Goal: Transaction & Acquisition: Purchase product/service

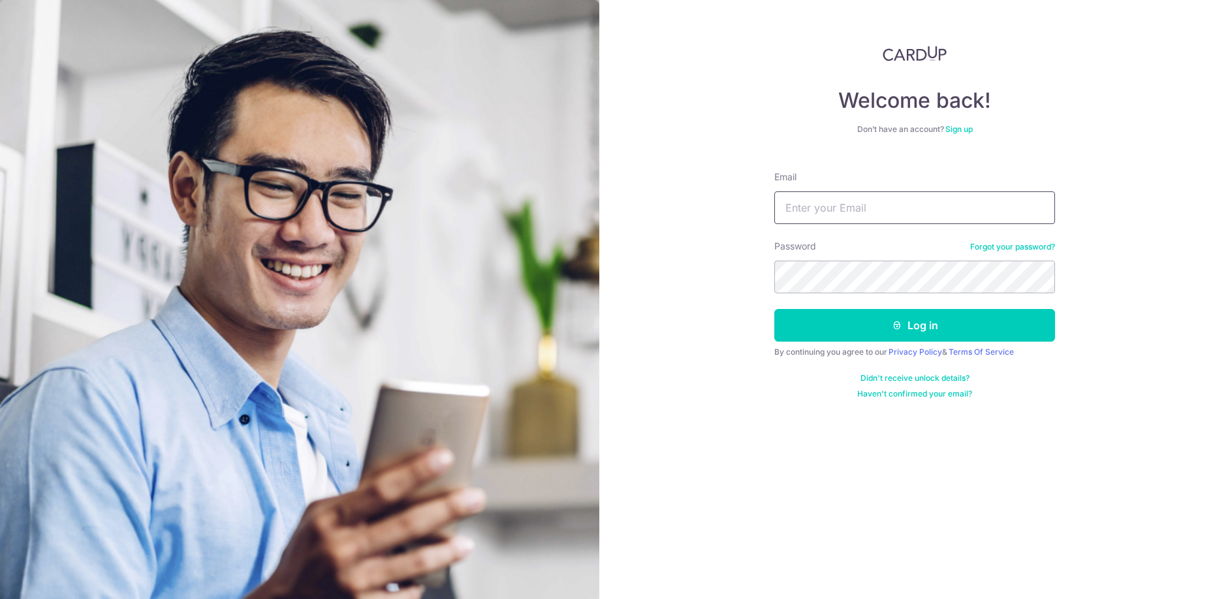
click at [825, 209] on input "Email" at bounding box center [915, 207] width 281 height 33
type input "yambak9707@gmail.com"
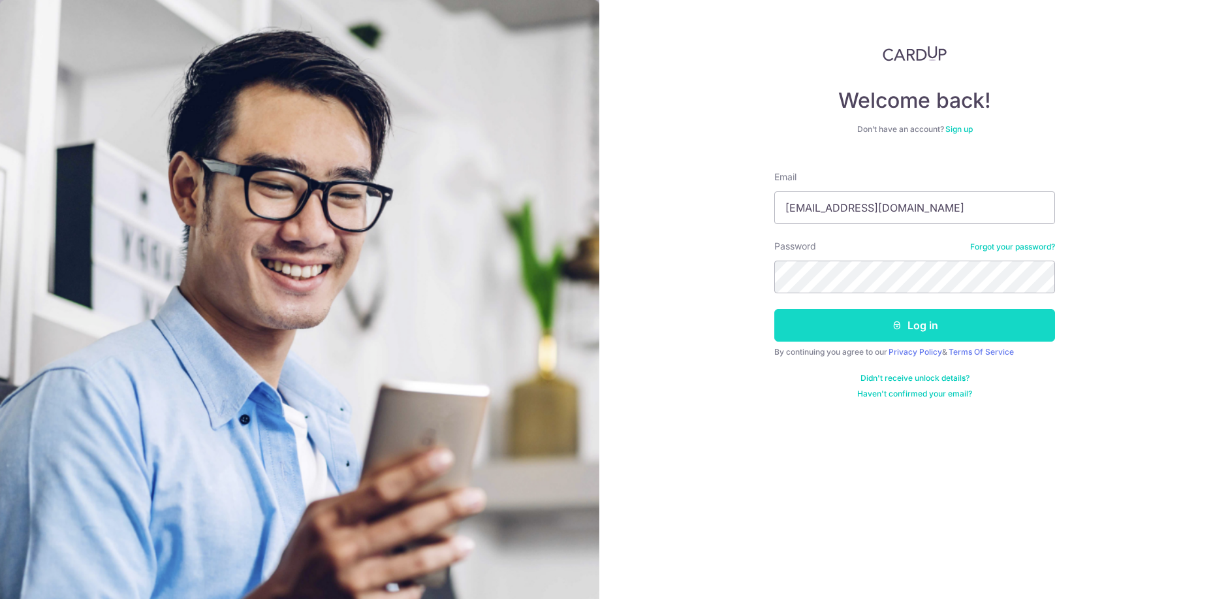
click at [902, 330] on button "Log in" at bounding box center [915, 325] width 281 height 33
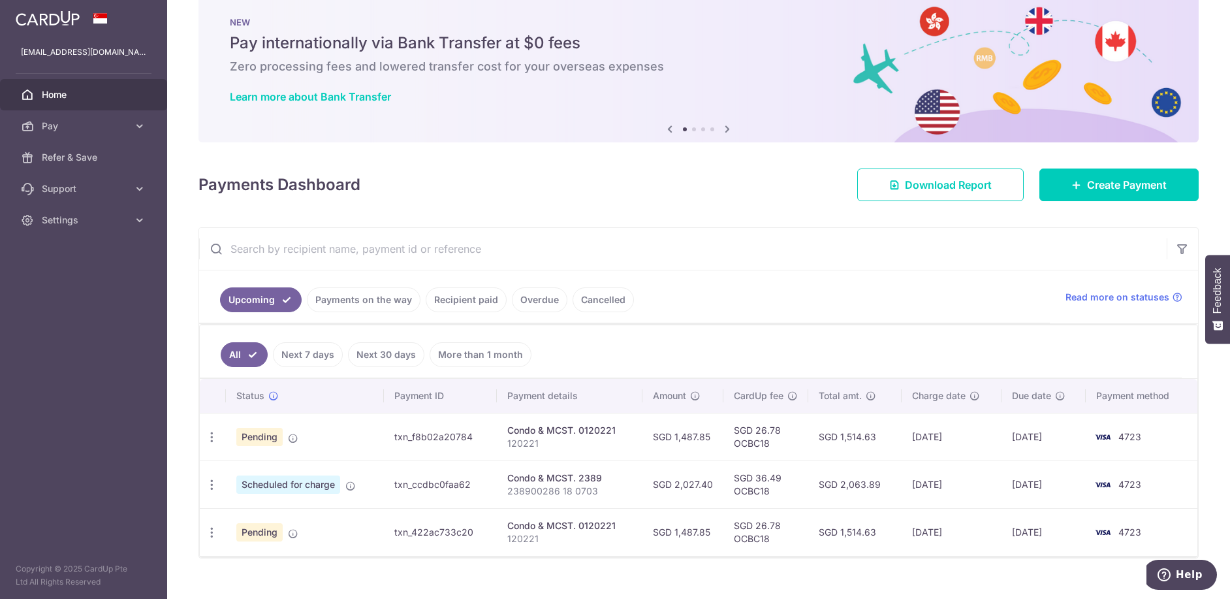
scroll to position [46, 0]
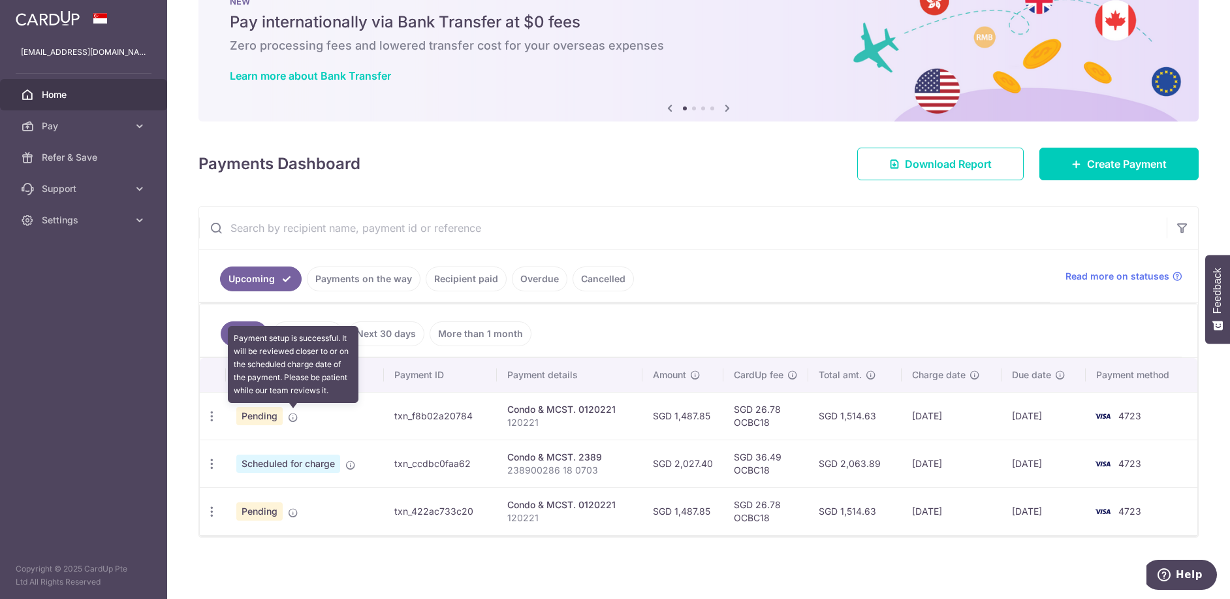
click at [296, 417] on icon at bounding box center [293, 417] width 10 height 10
click at [295, 417] on icon at bounding box center [293, 417] width 10 height 10
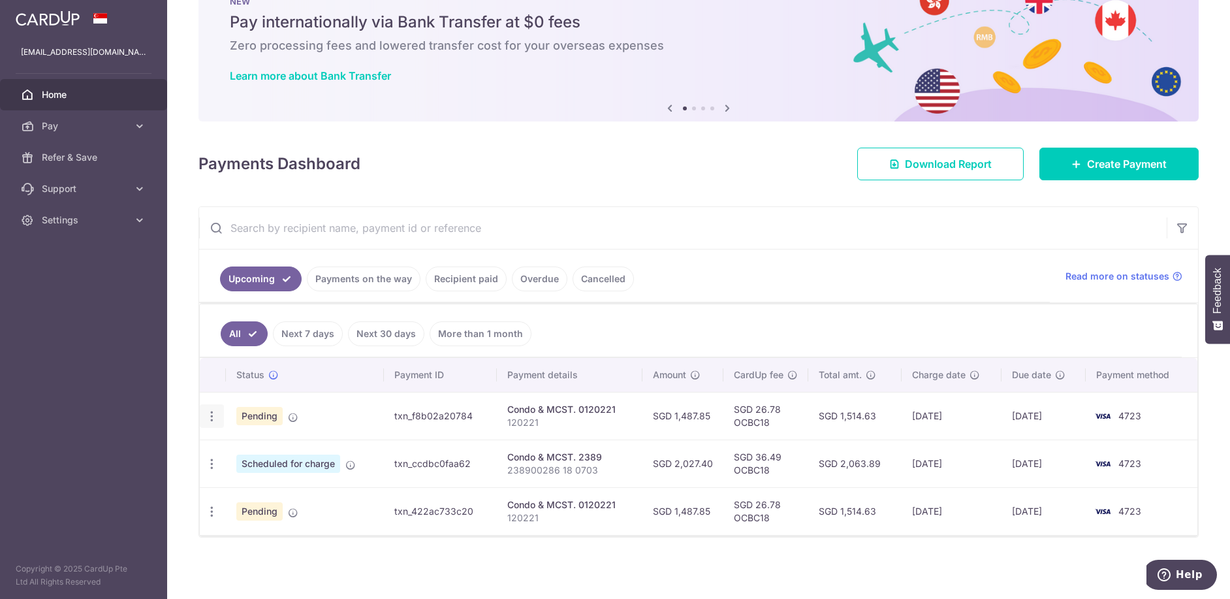
click at [211, 413] on icon "button" at bounding box center [212, 416] width 14 height 14
click at [504, 416] on td "Condo & MCST. 0120221 120221" at bounding box center [570, 416] width 146 height 48
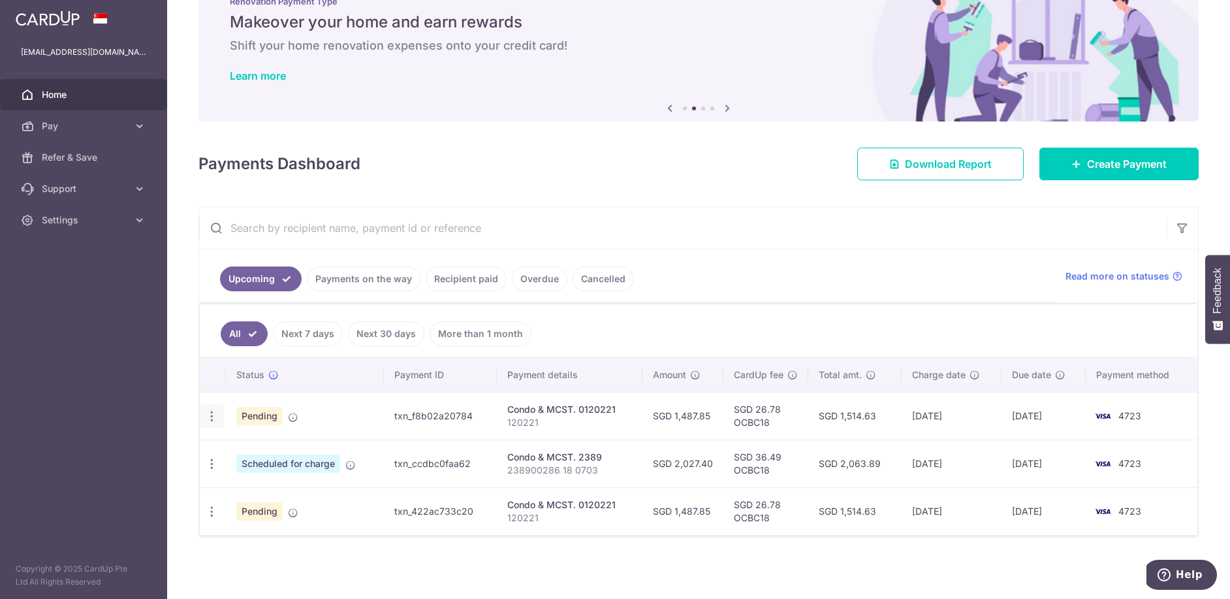
click at [214, 410] on icon "button" at bounding box center [212, 416] width 14 height 14
click at [419, 409] on td "txn_f8b02a20784" at bounding box center [440, 416] width 112 height 48
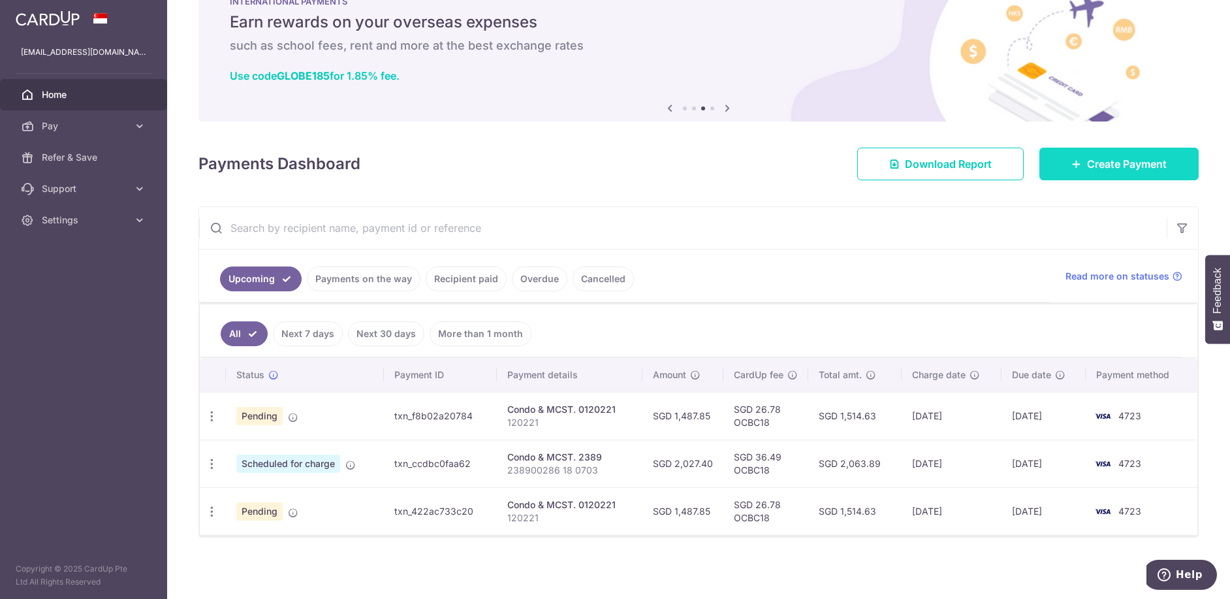
click at [1102, 154] on link "Create Payment" at bounding box center [1119, 164] width 159 height 33
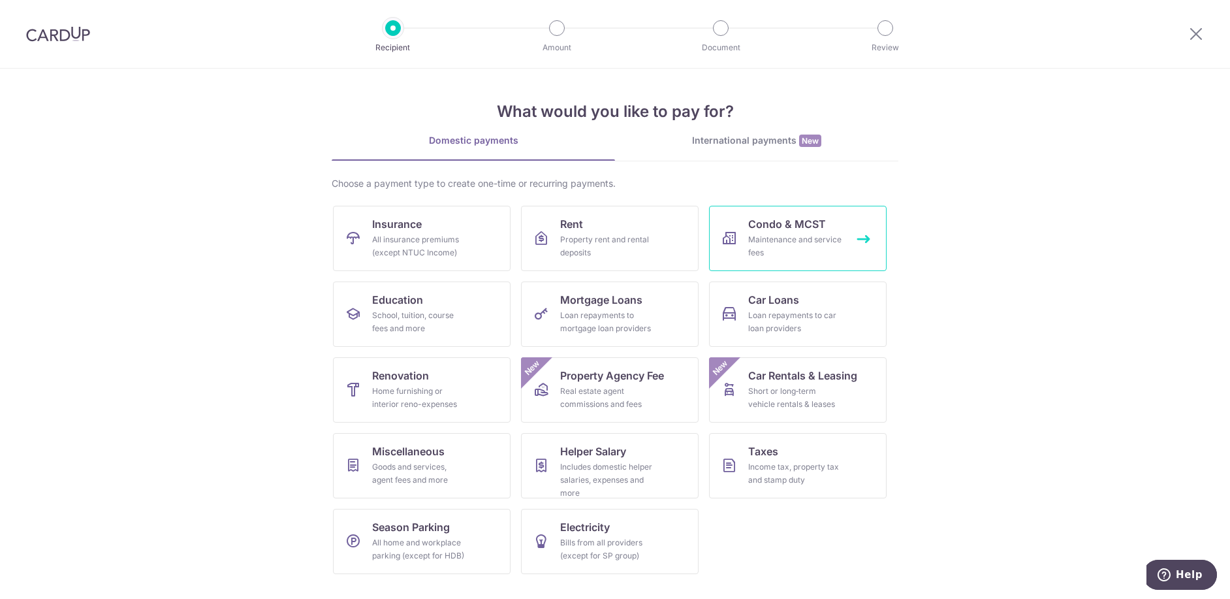
click at [769, 229] on span "Condo & MCST" at bounding box center [787, 224] width 78 height 16
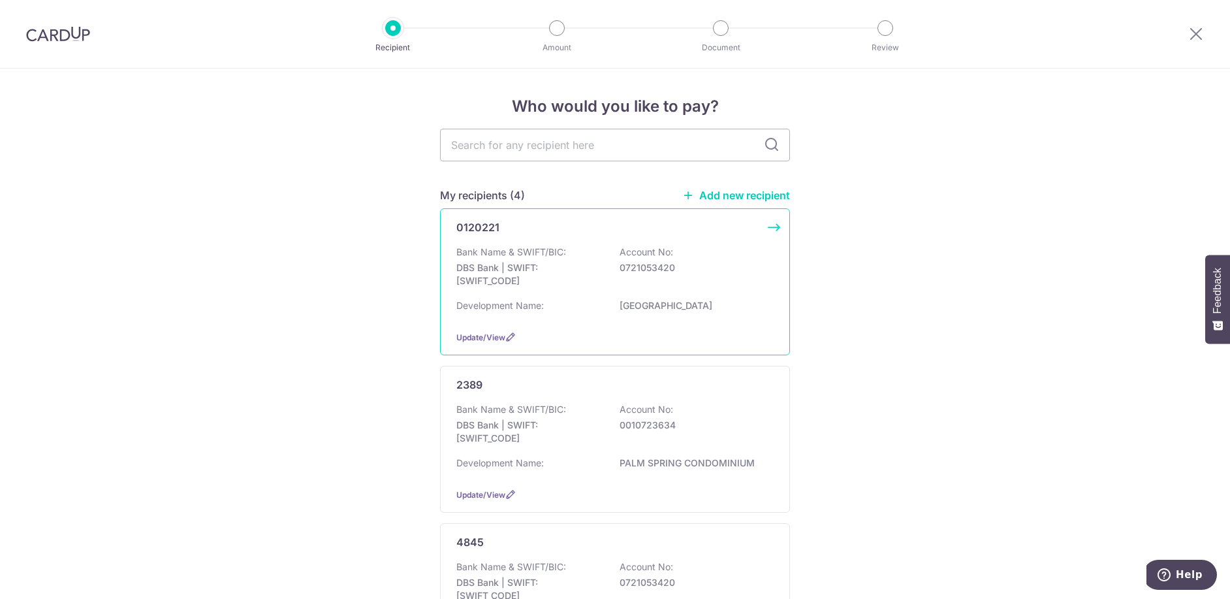
click at [620, 255] on p "Account No:" at bounding box center [647, 252] width 54 height 13
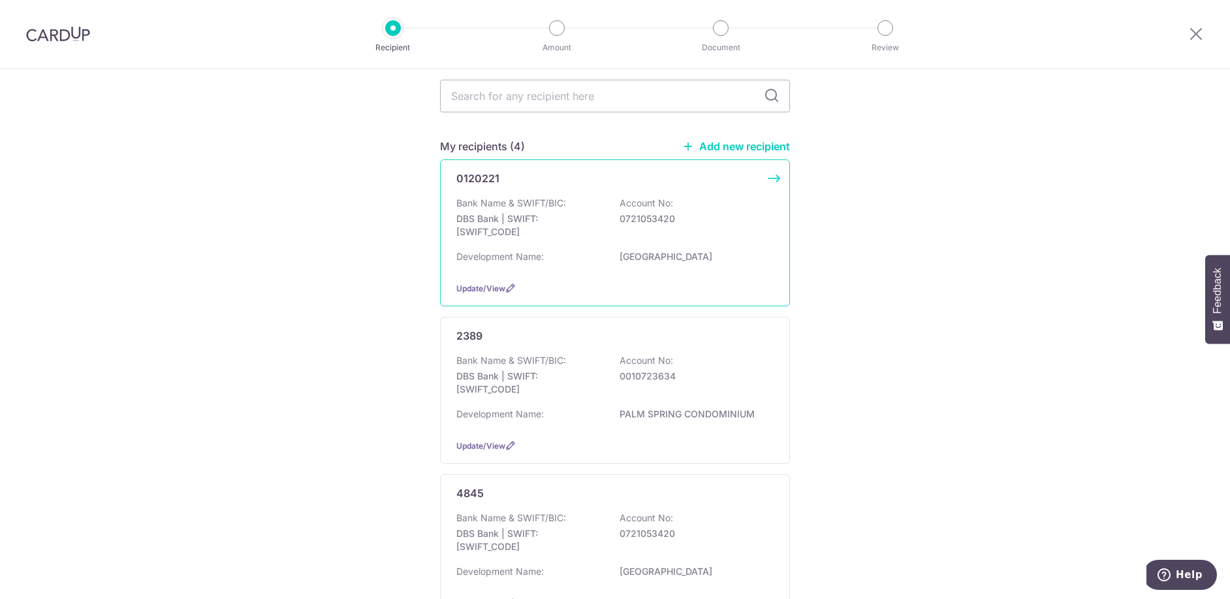
scroll to position [131, 0]
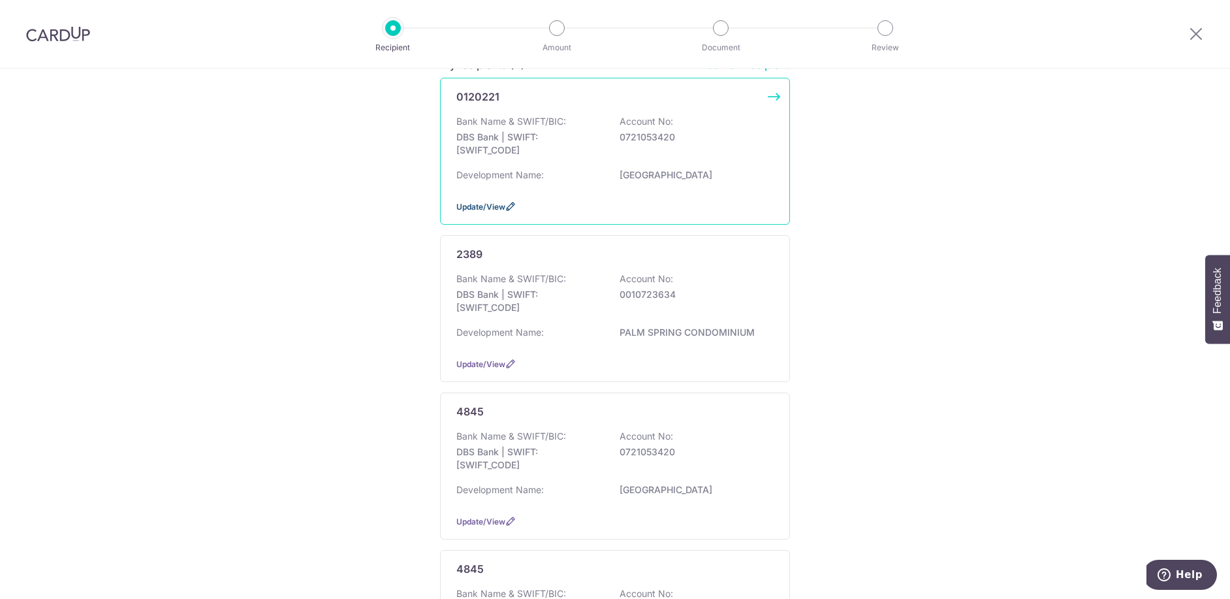
click at [505, 205] on icon at bounding box center [510, 206] width 10 height 10
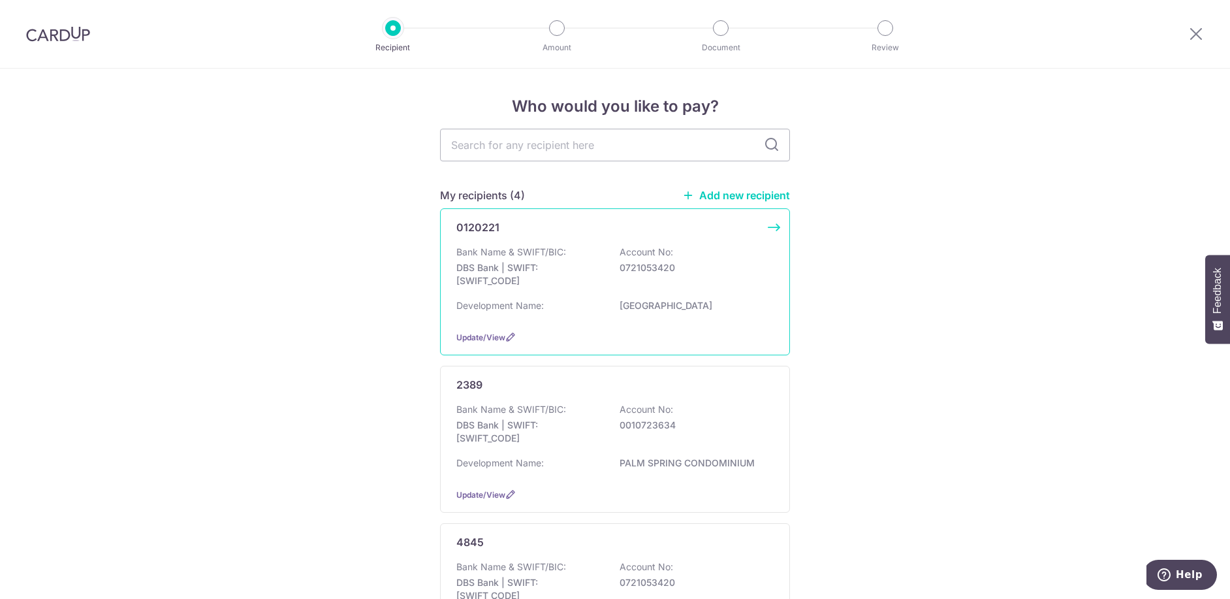
drag, startPoint x: 714, startPoint y: 248, endPoint x: 660, endPoint y: 242, distance: 54.5
click at [660, 242] on div "0120221 Bank Name & SWIFT/BIC: DBS Bank | SWIFT: [SWIFT_CODE] Account No: 07210…" at bounding box center [615, 281] width 350 height 147
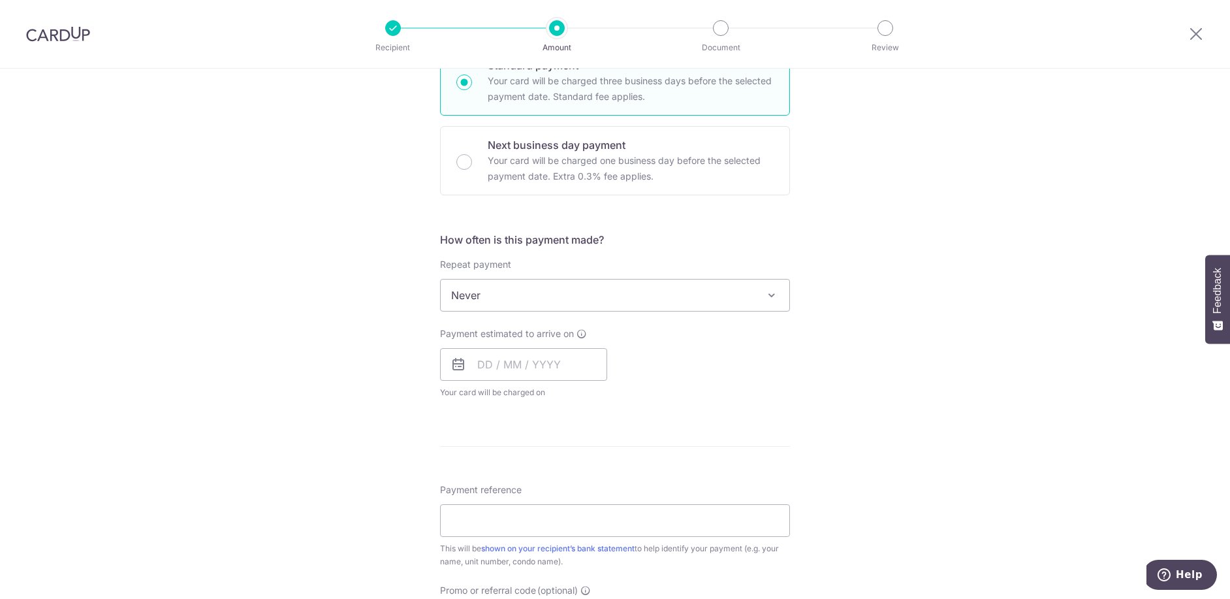
scroll to position [325, 0]
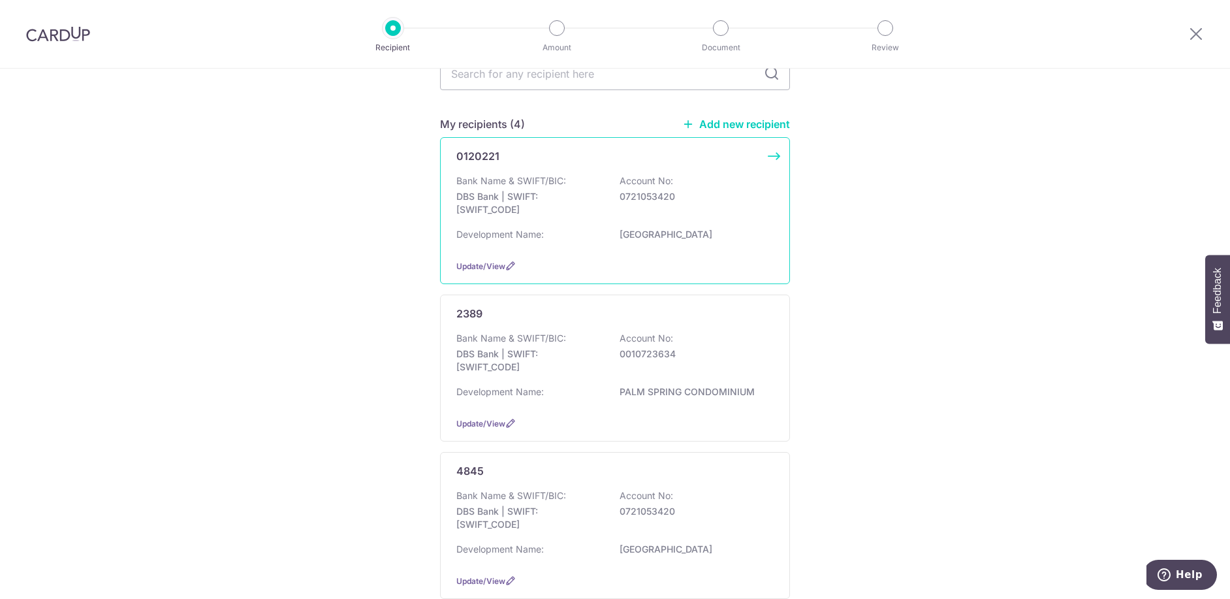
scroll to position [196, 0]
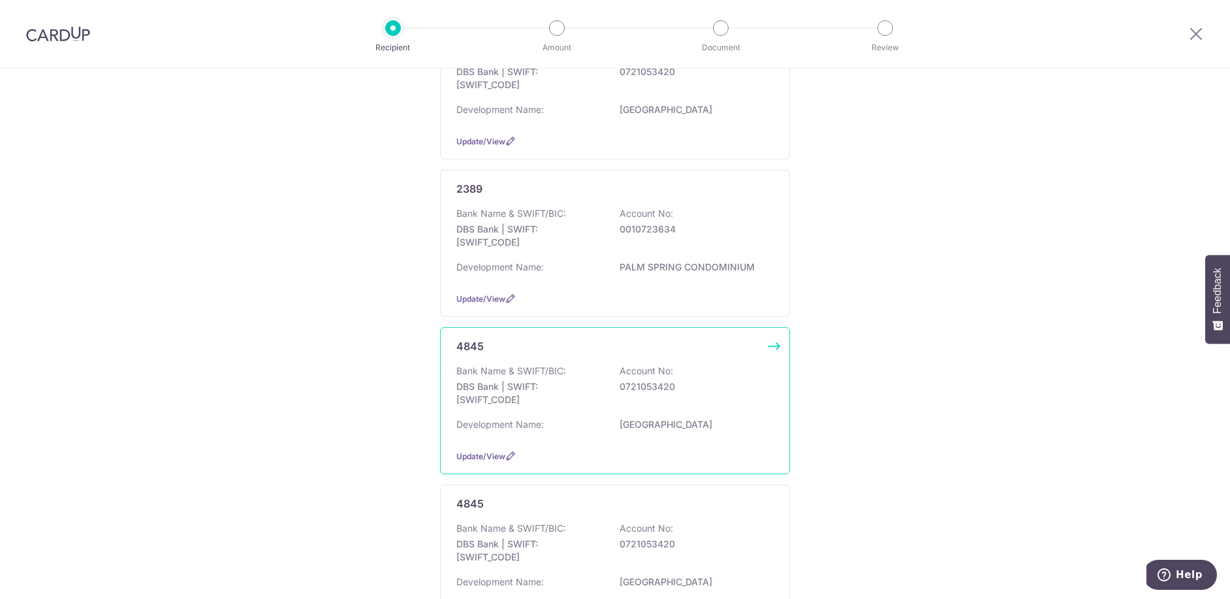
click at [597, 404] on p "DBS Bank | SWIFT: [SWIFT_CODE]" at bounding box center [529, 393] width 146 height 26
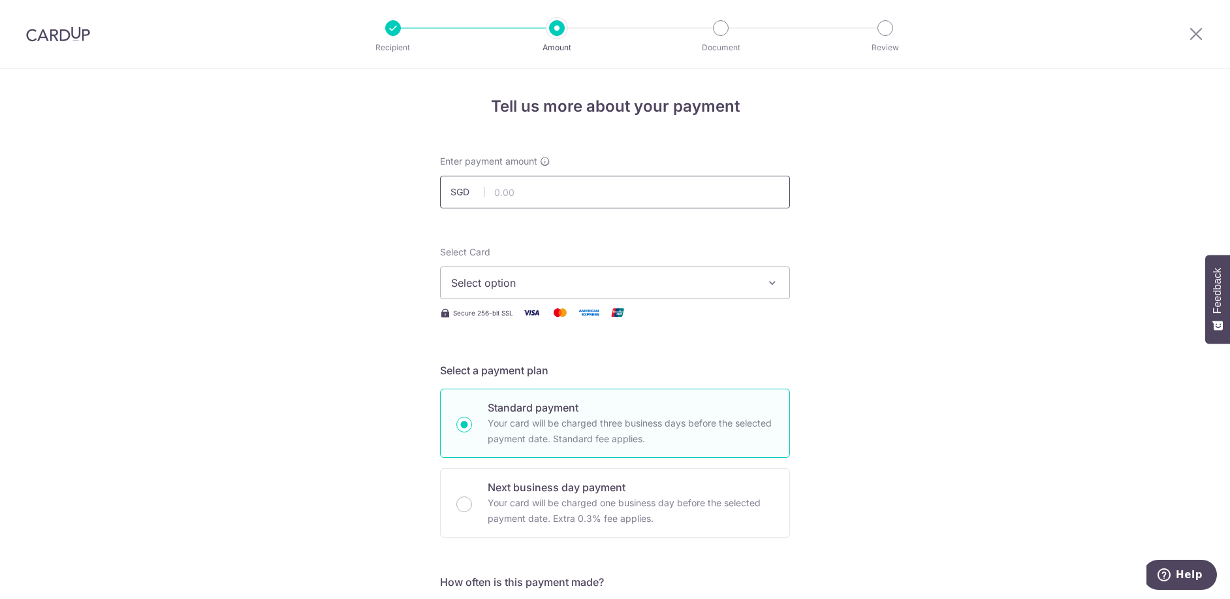
click at [498, 188] on input "text" at bounding box center [615, 192] width 350 height 33
type input "1,487.85"
click at [517, 290] on span "Select option" at bounding box center [603, 283] width 304 height 16
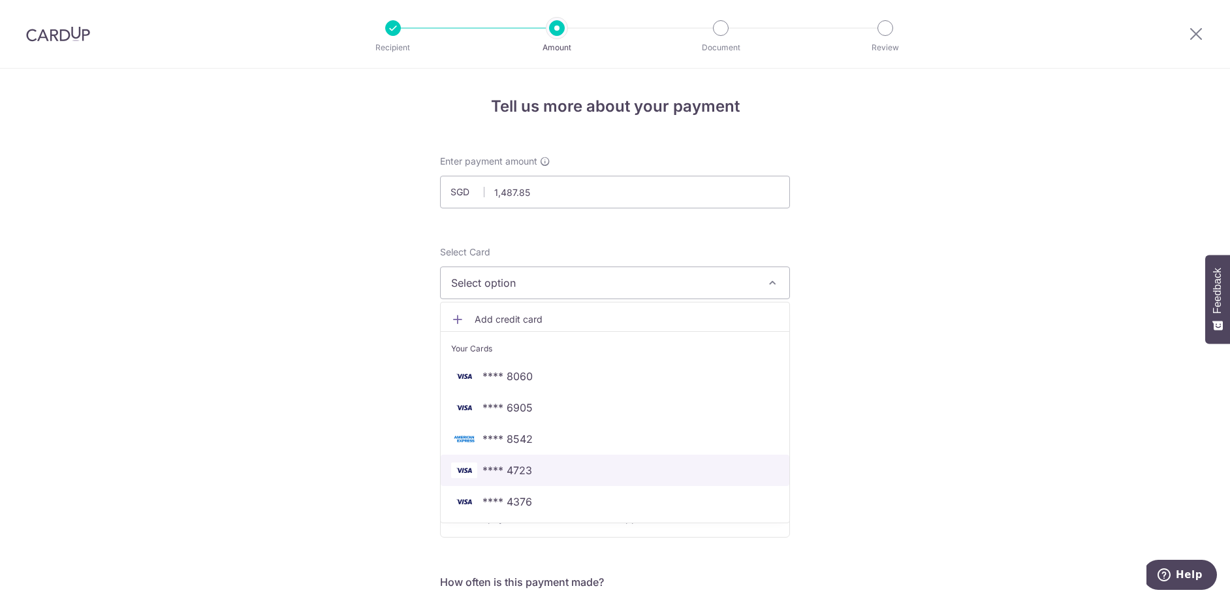
click at [519, 474] on span "**** 4723" at bounding box center [508, 470] width 50 height 16
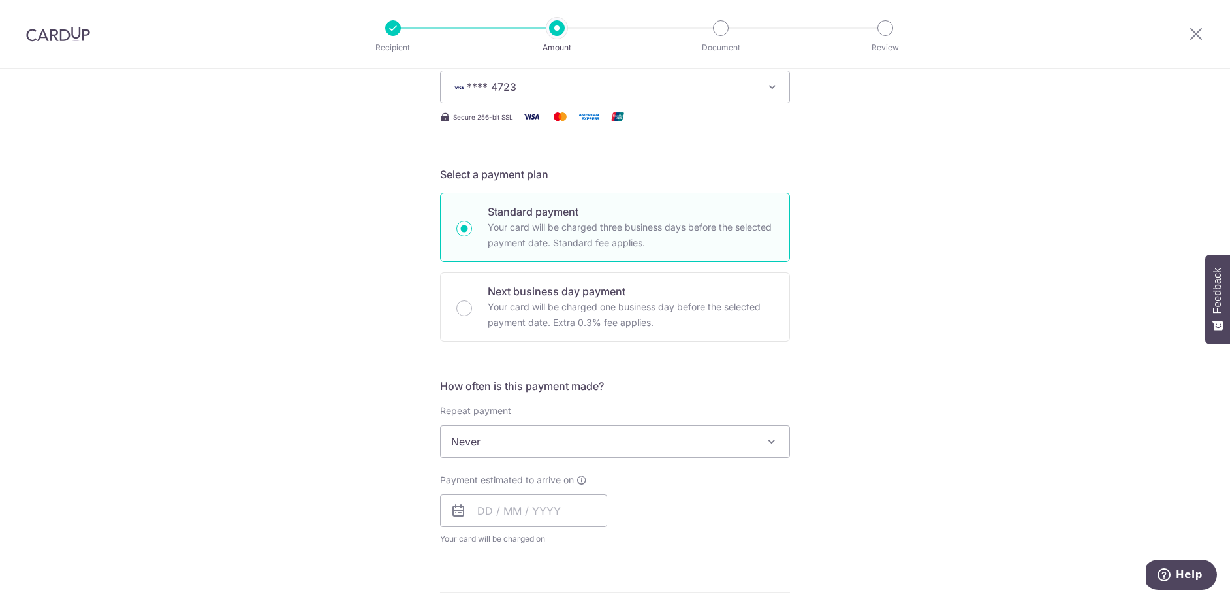
scroll to position [261, 0]
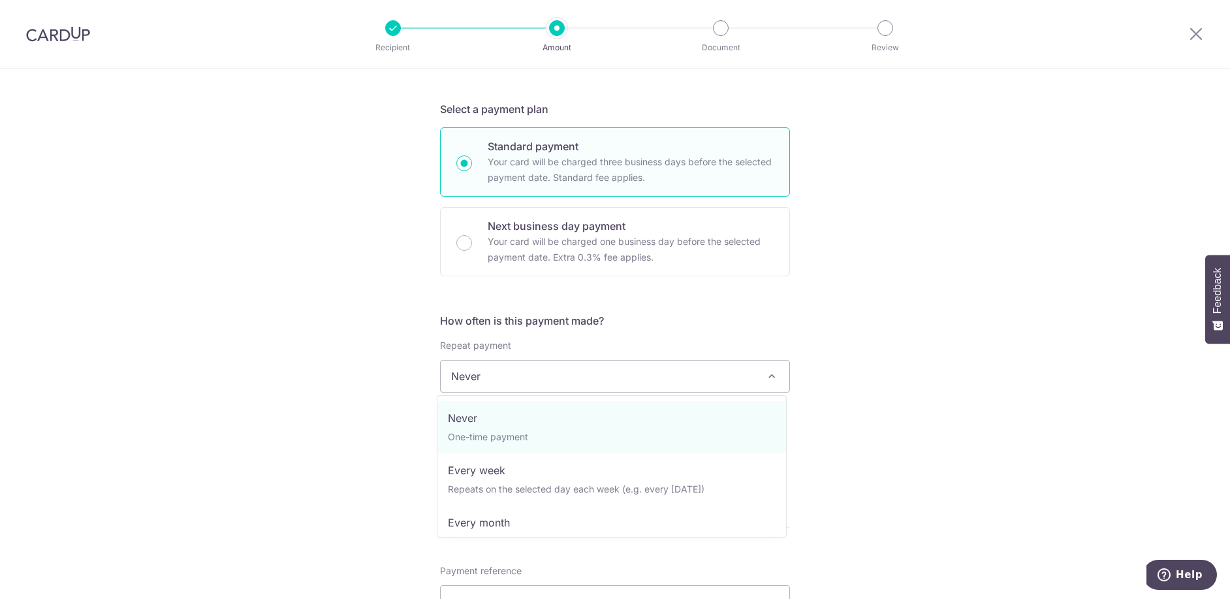
click at [466, 366] on span "Never" at bounding box center [615, 375] width 349 height 31
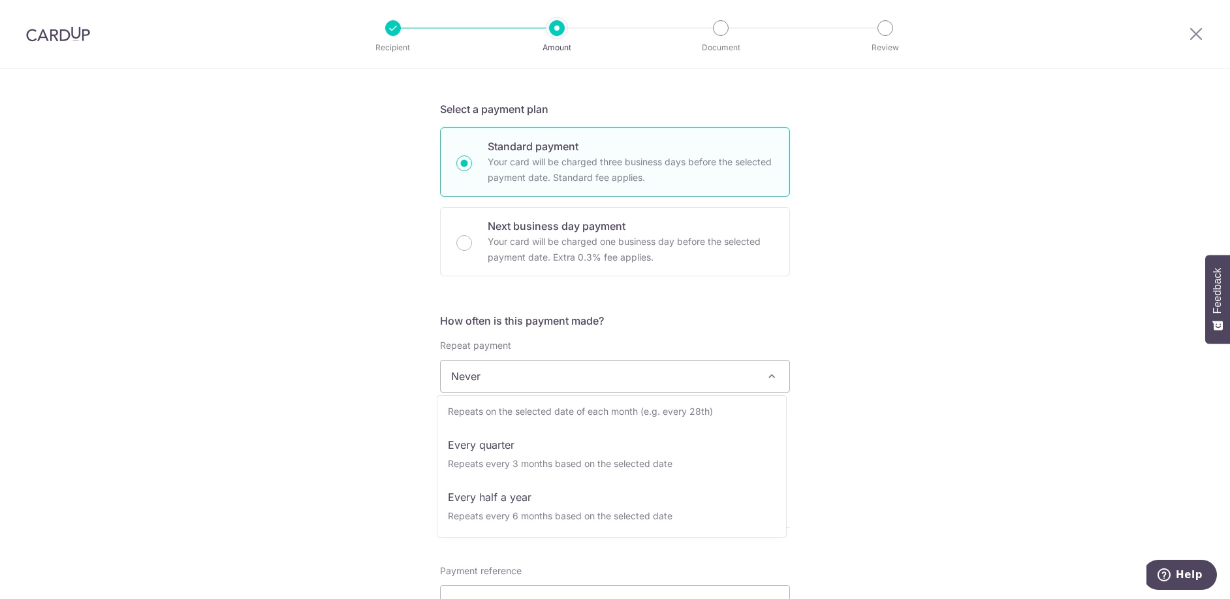
scroll to position [131, 0]
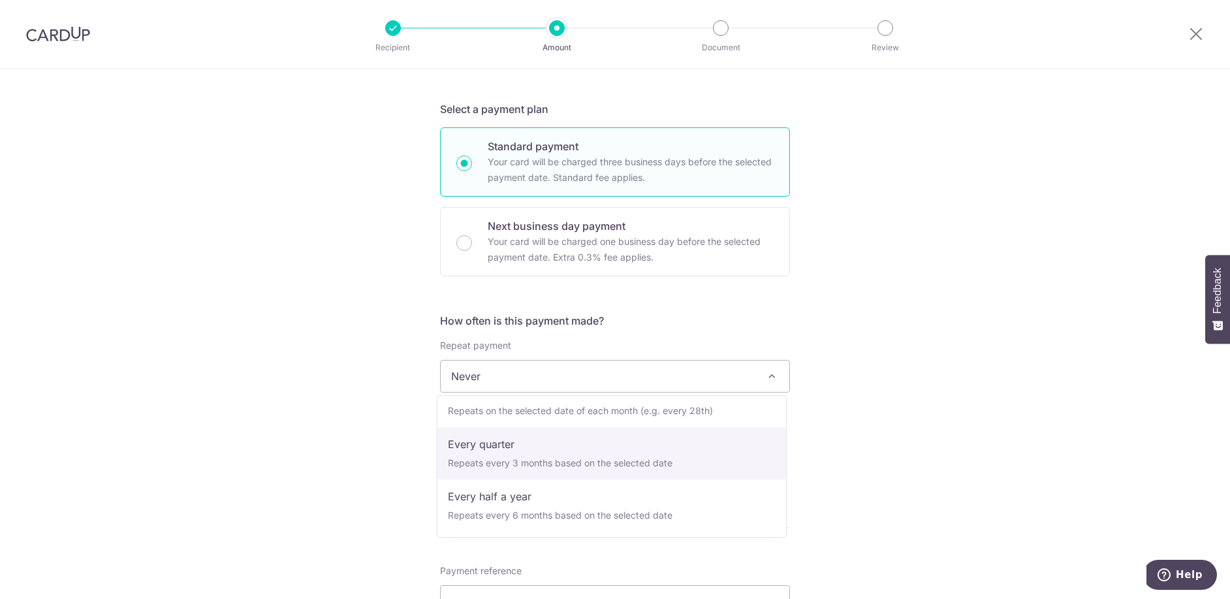
select select "4"
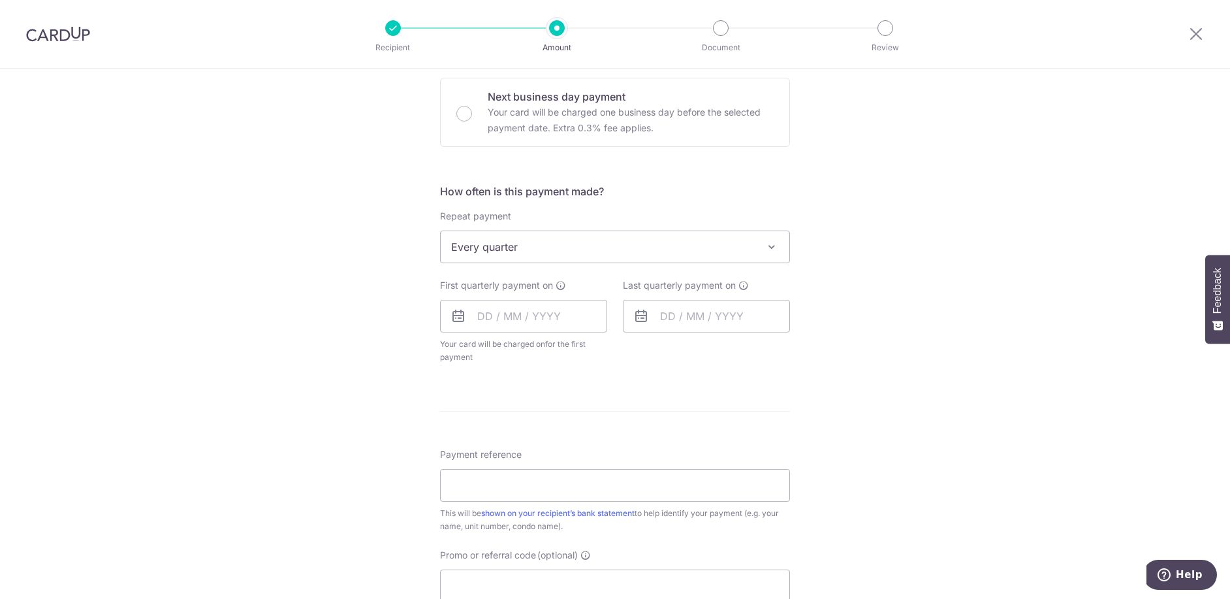
scroll to position [392, 0]
click at [455, 310] on icon at bounding box center [459, 315] width 16 height 16
click at [460, 319] on icon at bounding box center [459, 315] width 16 height 16
click at [482, 319] on input "text" at bounding box center [523, 314] width 167 height 33
click at [571, 434] on link "9" at bounding box center [571, 433] width 21 height 21
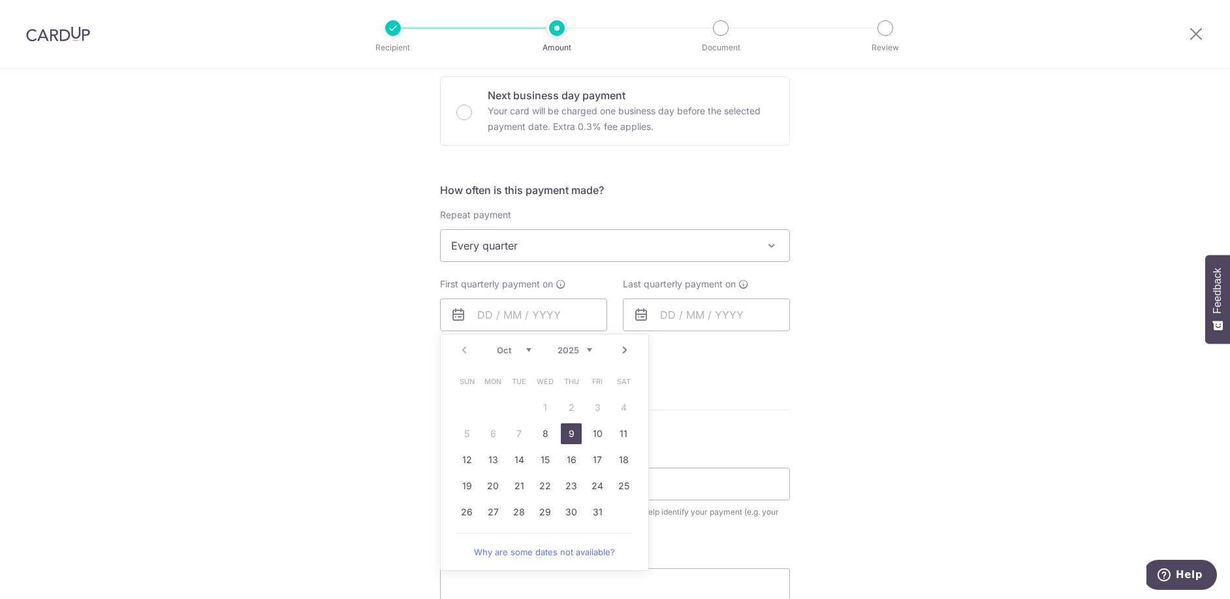
type input "[DATE]"
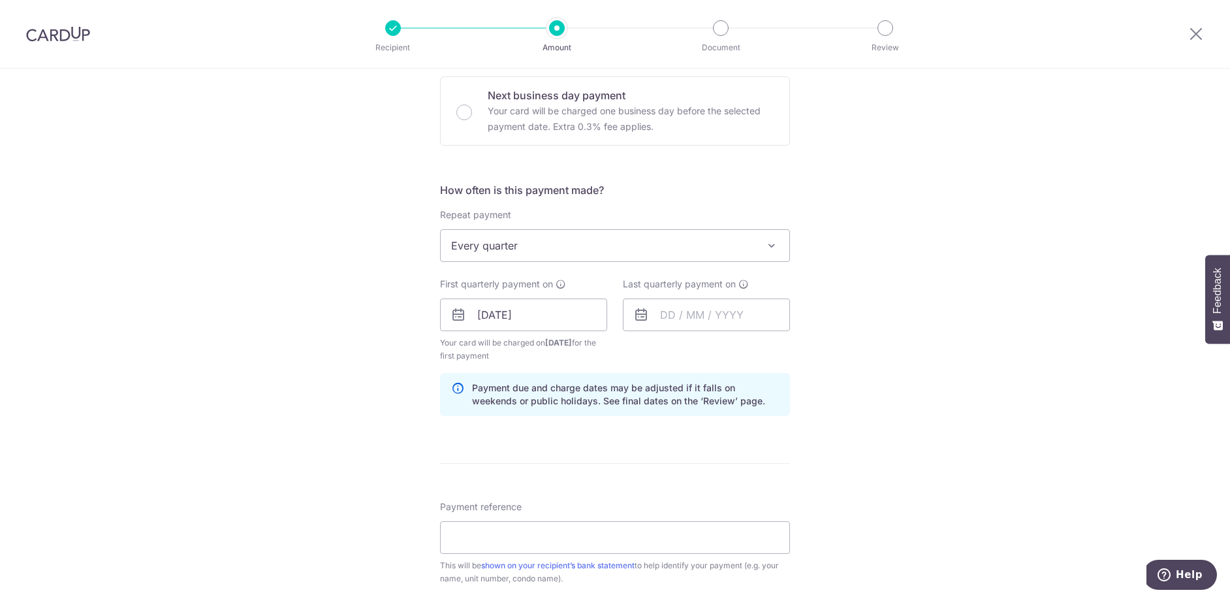
click at [639, 311] on icon at bounding box center [641, 315] width 16 height 16
click at [666, 315] on input "text" at bounding box center [706, 314] width 167 height 33
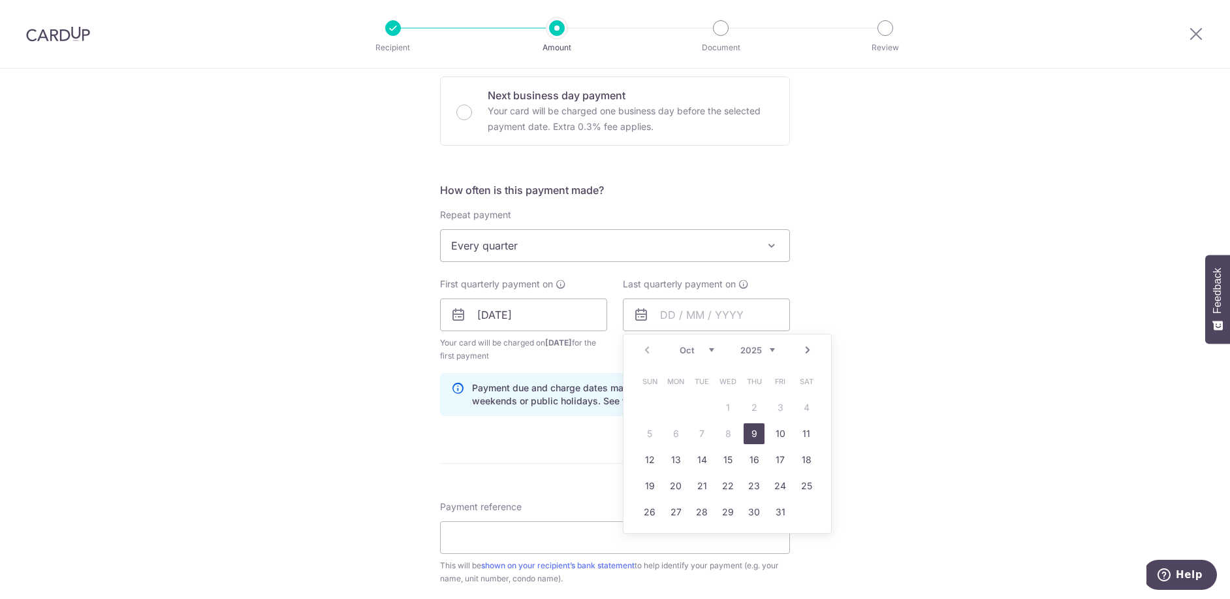
click at [800, 348] on link "Next" at bounding box center [808, 350] width 16 height 16
click at [776, 434] on link "9" at bounding box center [780, 433] width 21 height 21
type input "09/01/2026"
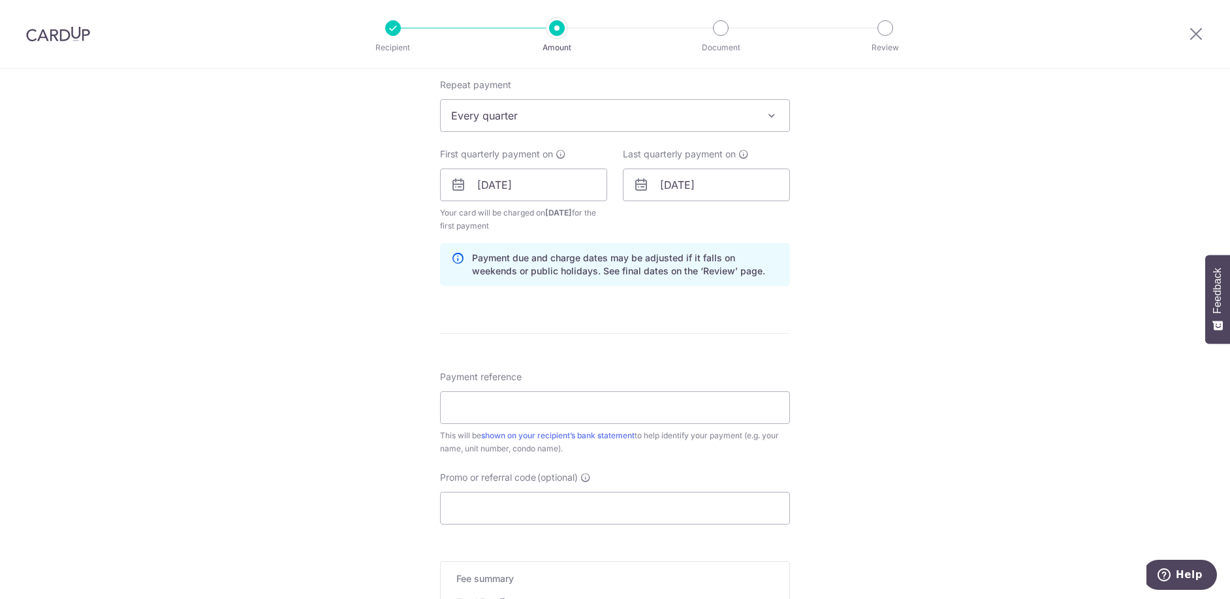
scroll to position [522, 0]
click at [517, 409] on input "Payment reference" at bounding box center [615, 407] width 350 height 33
type input "120221"
click at [511, 511] on input "Promo or referral code (optional)" at bounding box center [615, 507] width 350 height 33
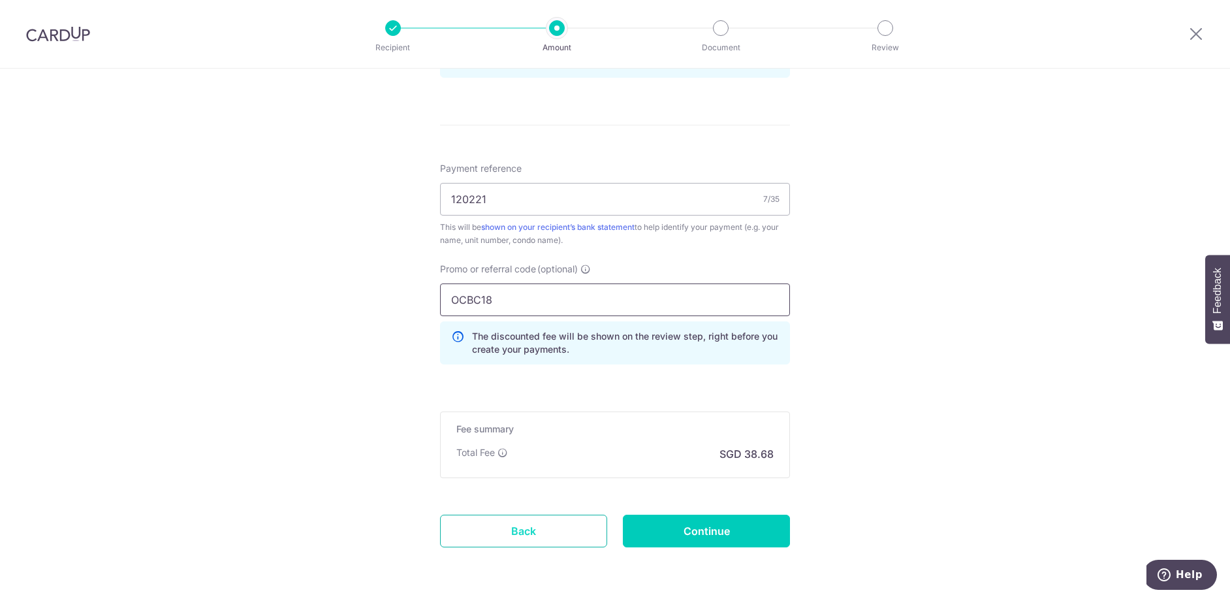
scroll to position [776, 0]
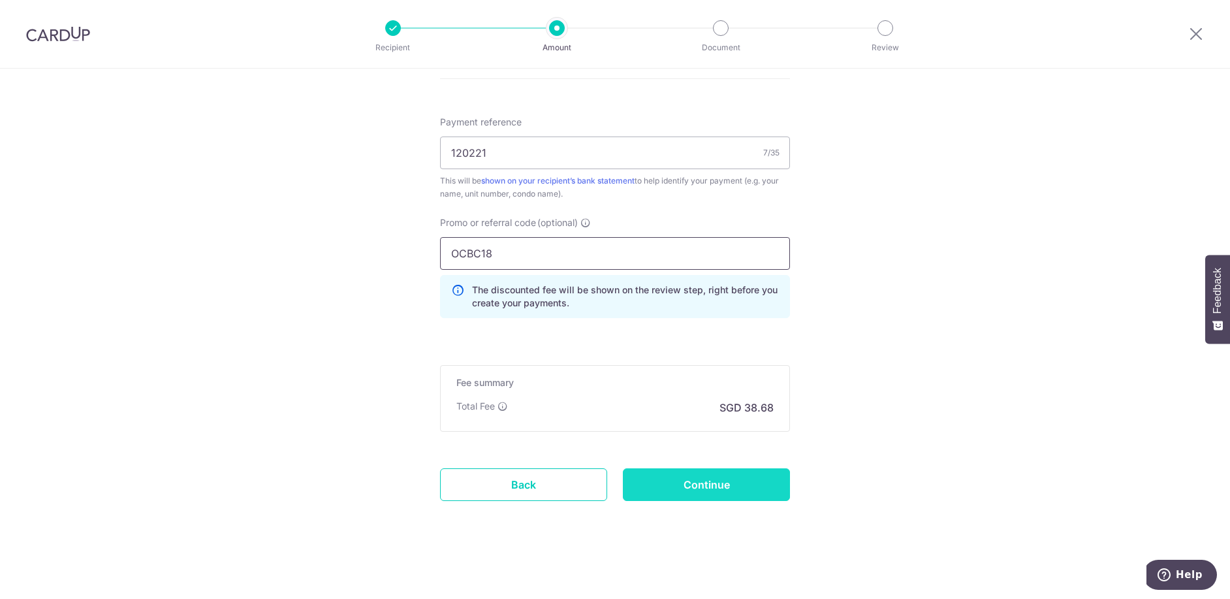
type input "OCBC18"
click at [705, 479] on input "Continue" at bounding box center [706, 484] width 167 height 33
click at [705, 479] on div "Continue" at bounding box center [706, 484] width 183 height 33
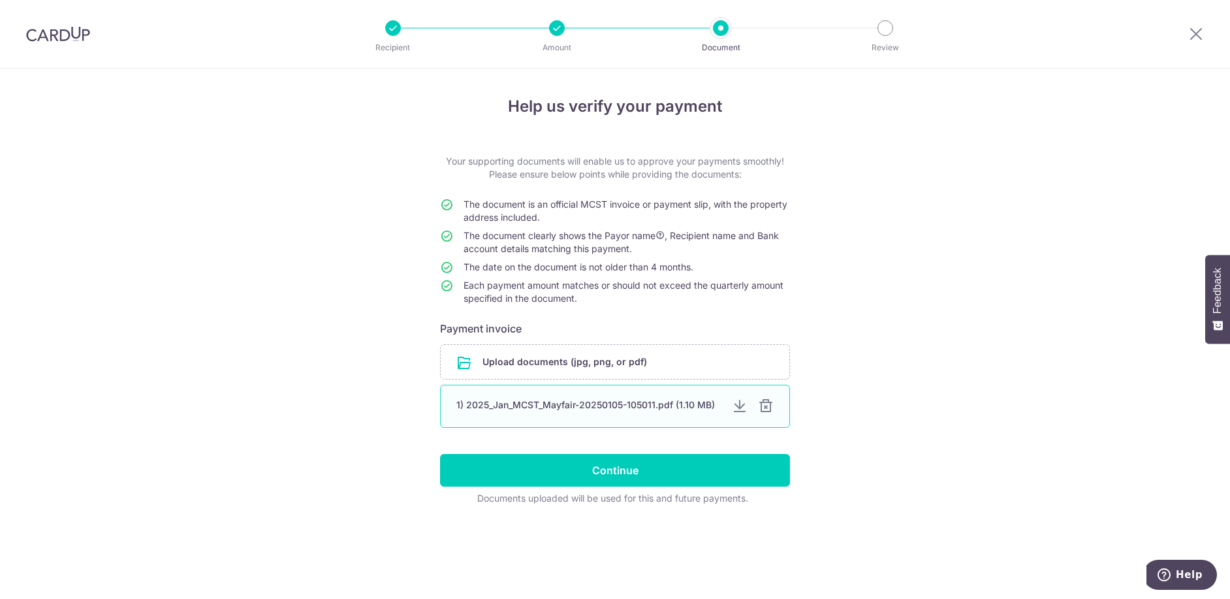
click at [580, 405] on div "1) 2025_Jan_MCST_Mayfair-20250105-105011.pdf (1.10 MB)" at bounding box center [588, 404] width 265 height 13
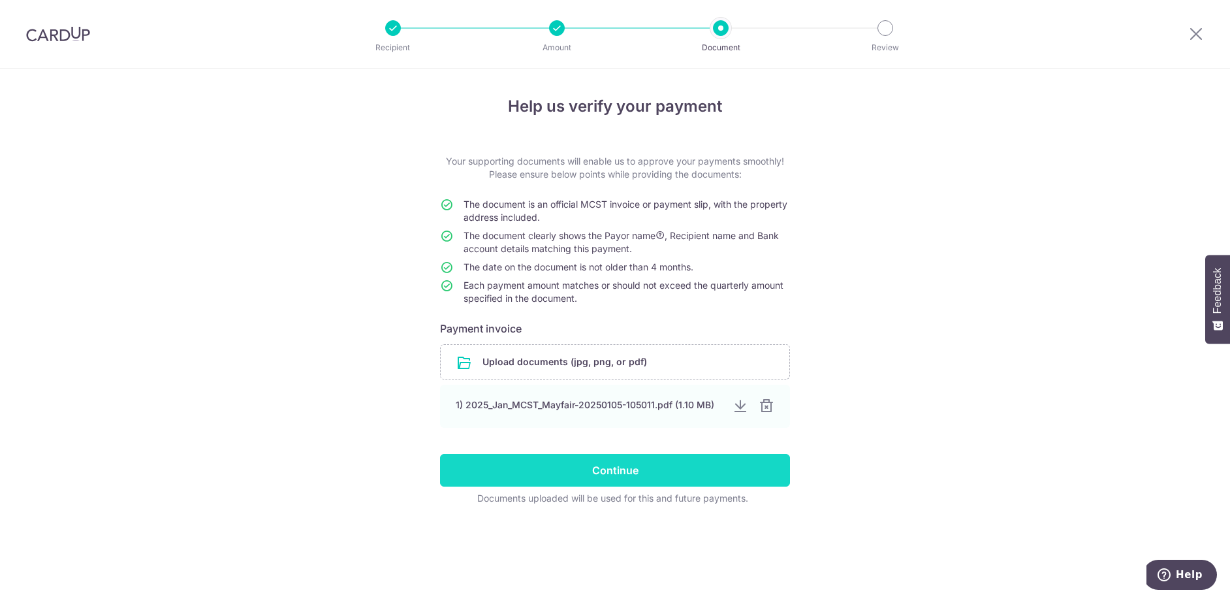
click at [769, 405] on div at bounding box center [767, 406] width 16 height 16
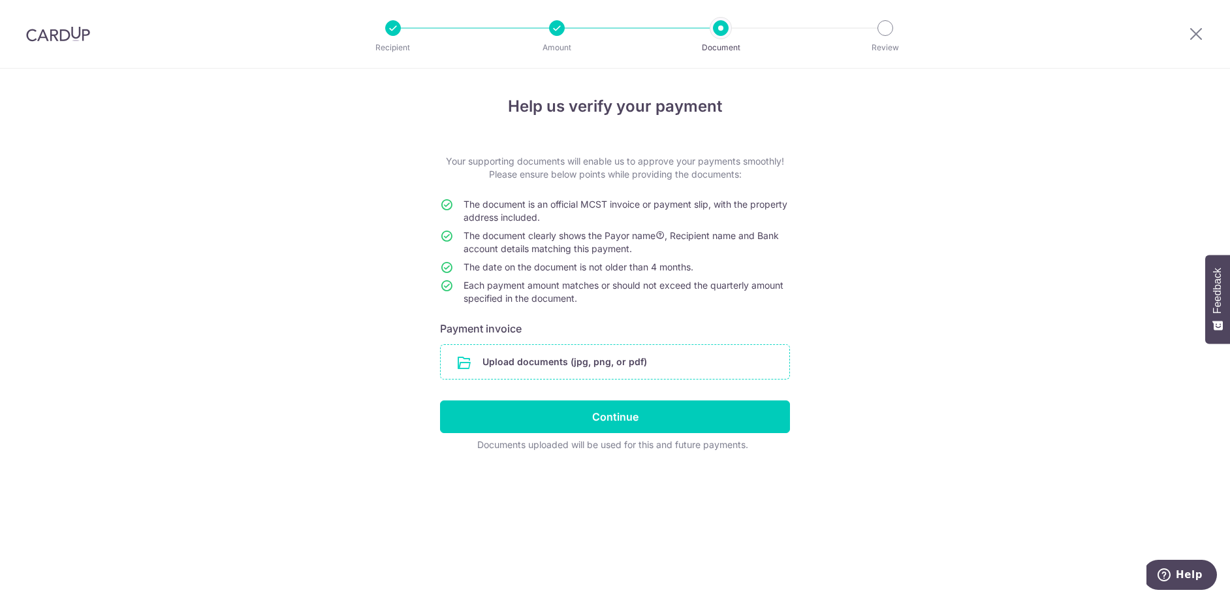
click at [553, 356] on input "file" at bounding box center [615, 362] width 349 height 34
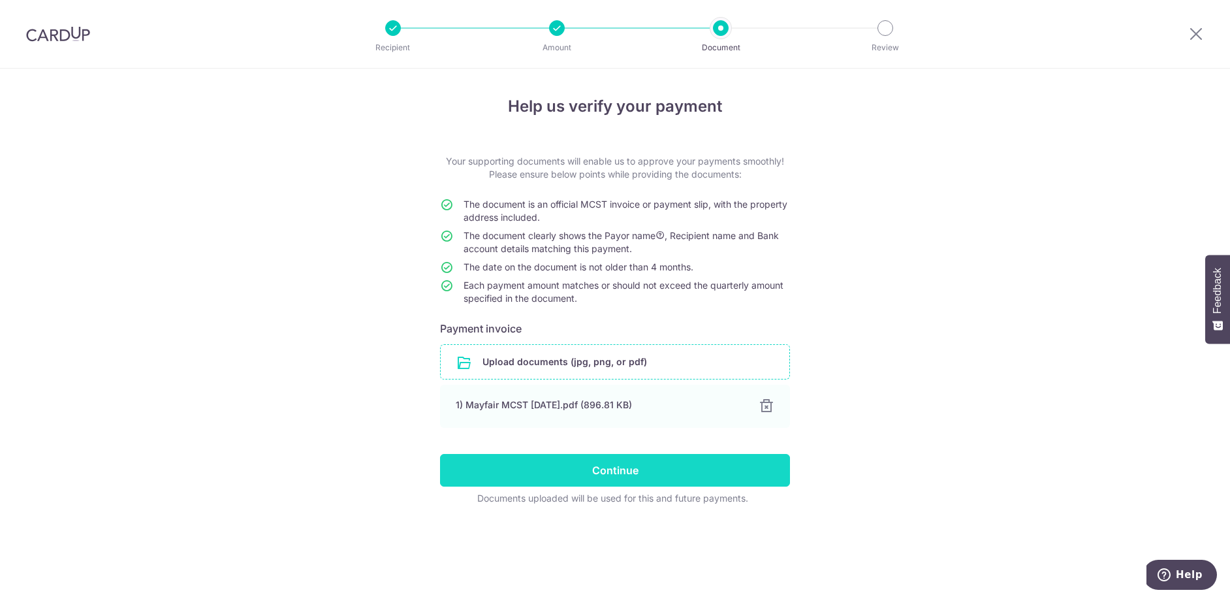
click at [600, 463] on input "Continue" at bounding box center [615, 470] width 350 height 33
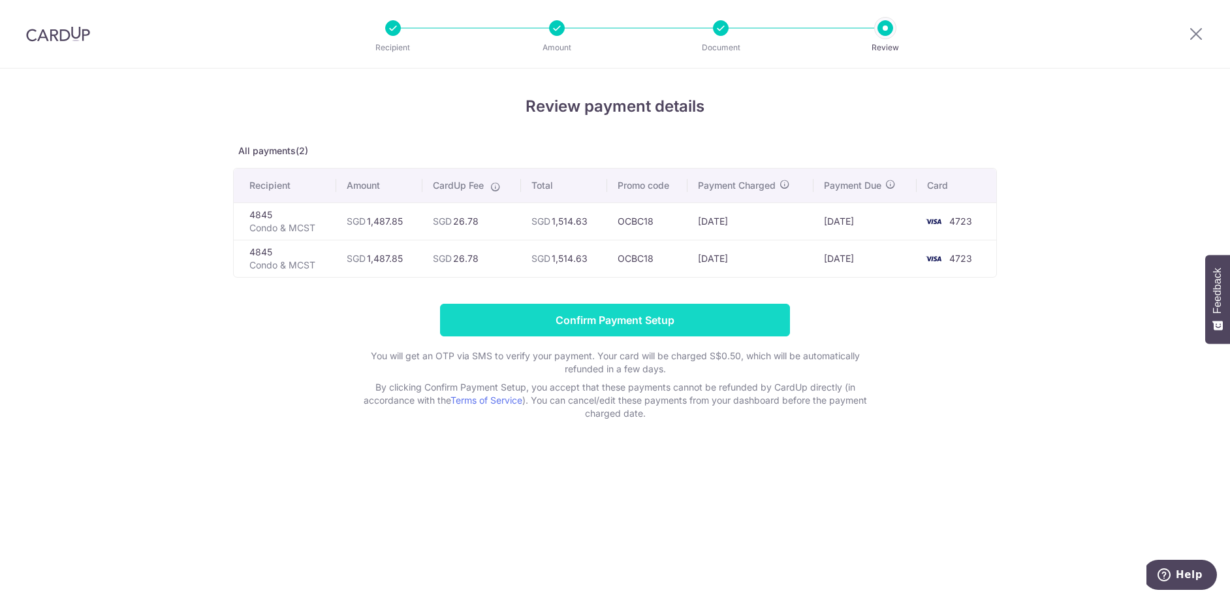
click at [656, 318] on input "Confirm Payment Setup" at bounding box center [615, 320] width 350 height 33
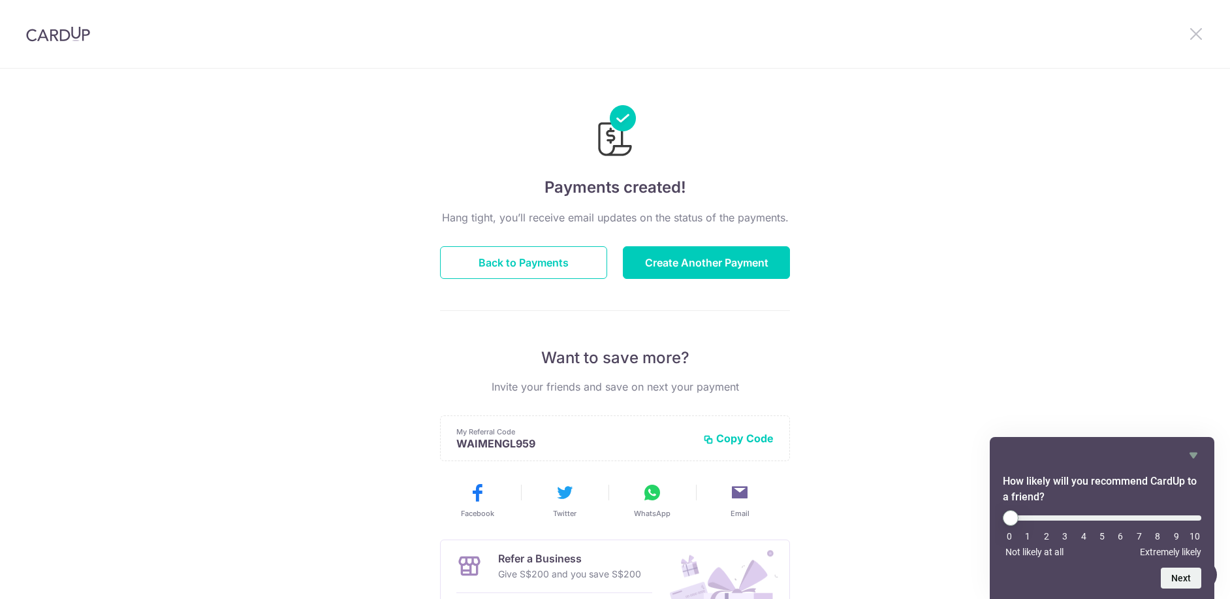
click at [1201, 31] on icon at bounding box center [1197, 33] width 16 height 16
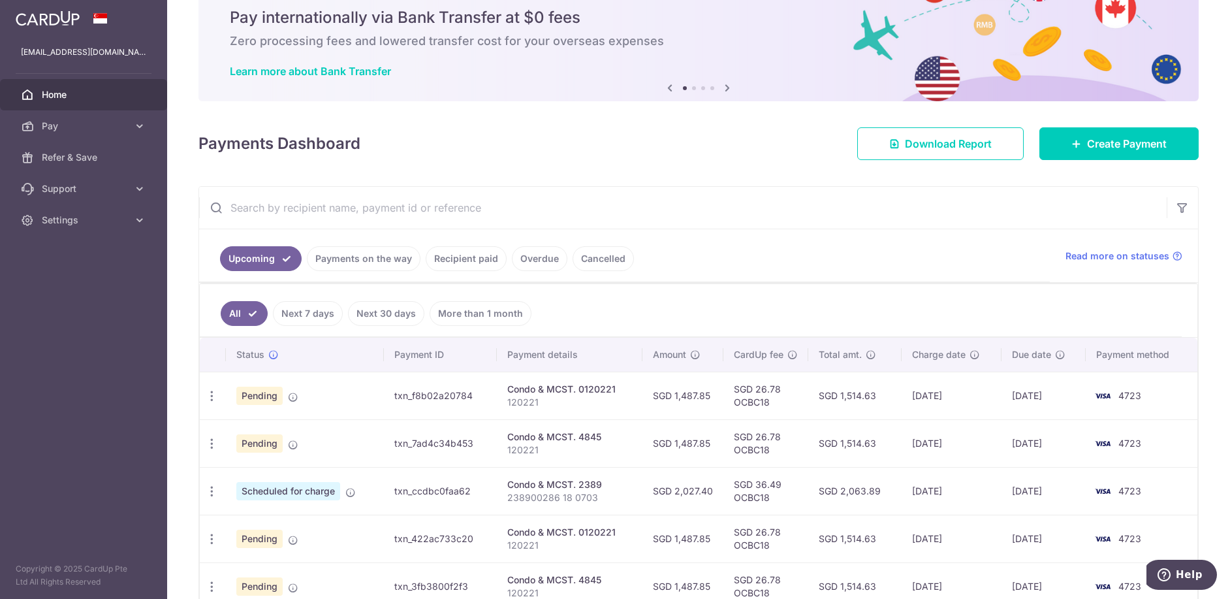
scroll to position [125, 0]
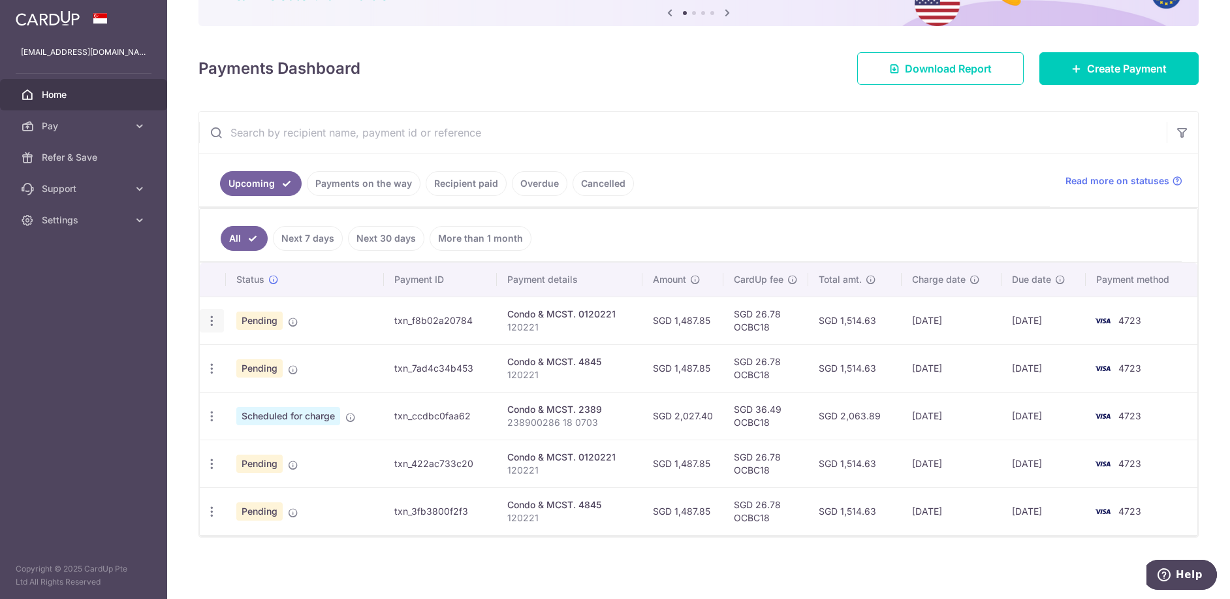
click at [214, 318] on icon "button" at bounding box center [212, 321] width 14 height 14
click at [255, 391] on span "Cancel payment" at bounding box center [282, 389] width 88 height 16
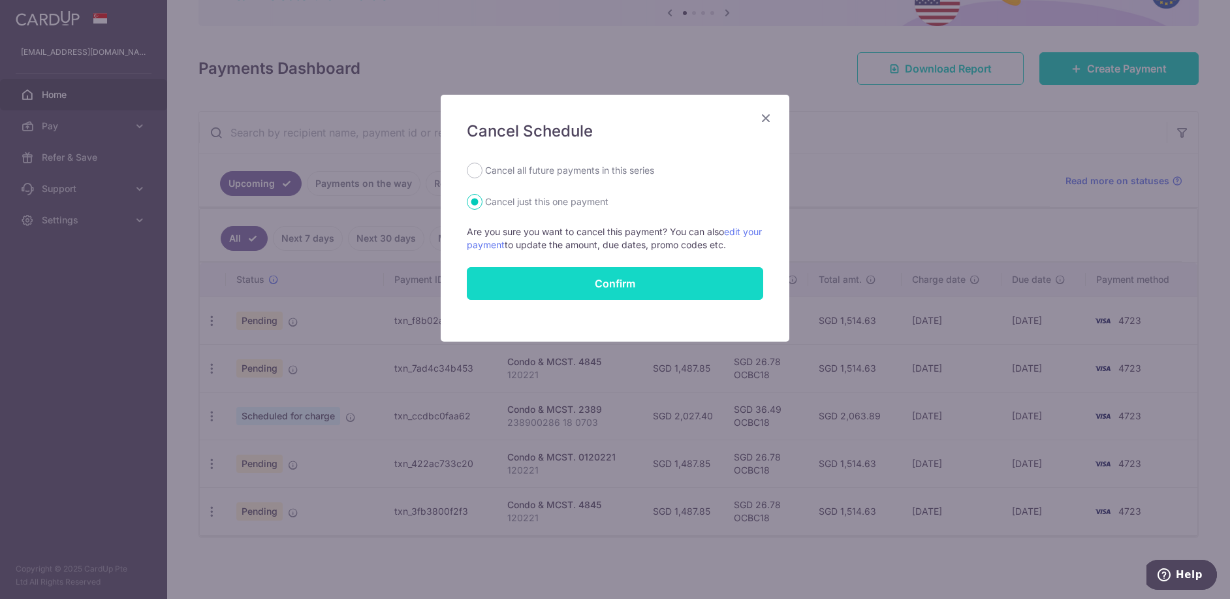
click at [656, 287] on button "Confirm" at bounding box center [615, 283] width 296 height 33
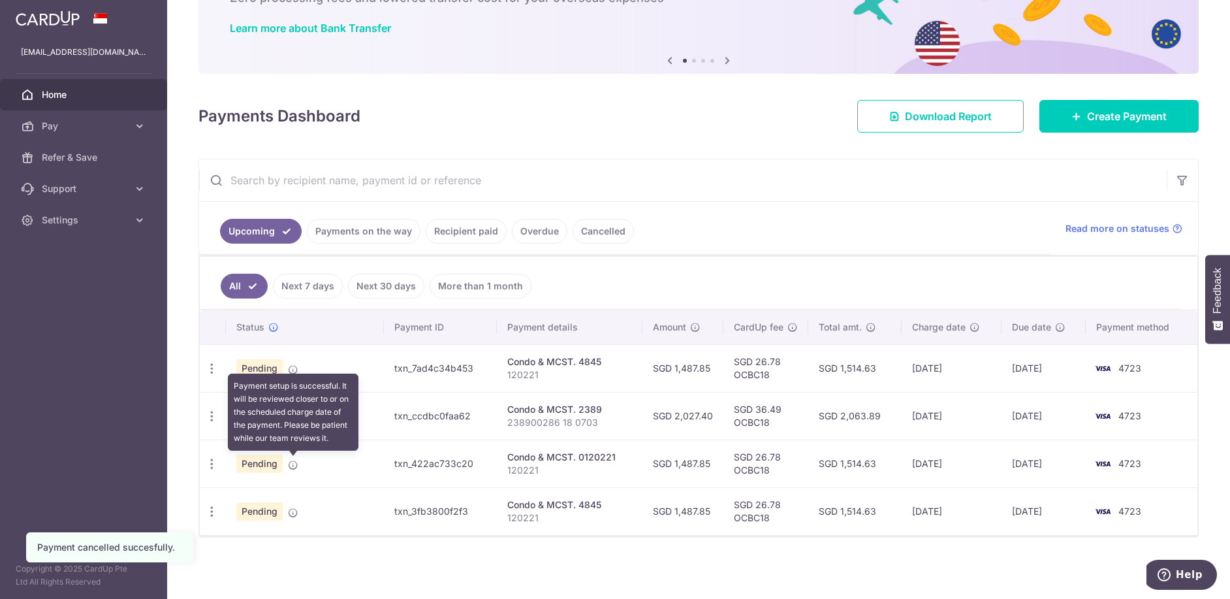
click at [290, 467] on icon at bounding box center [293, 465] width 10 height 10
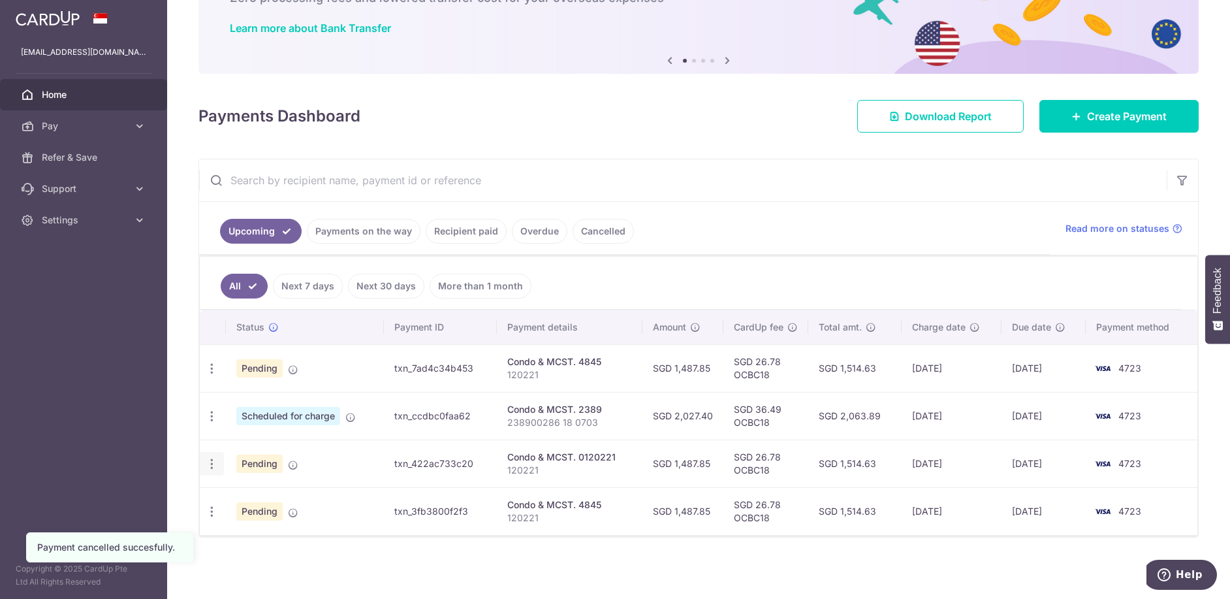
click at [208, 462] on icon "button" at bounding box center [212, 464] width 14 height 14
click at [242, 504] on span "Update payment" at bounding box center [281, 500] width 89 height 16
radio input "true"
type input "1,487.85"
type input "[DATE]"
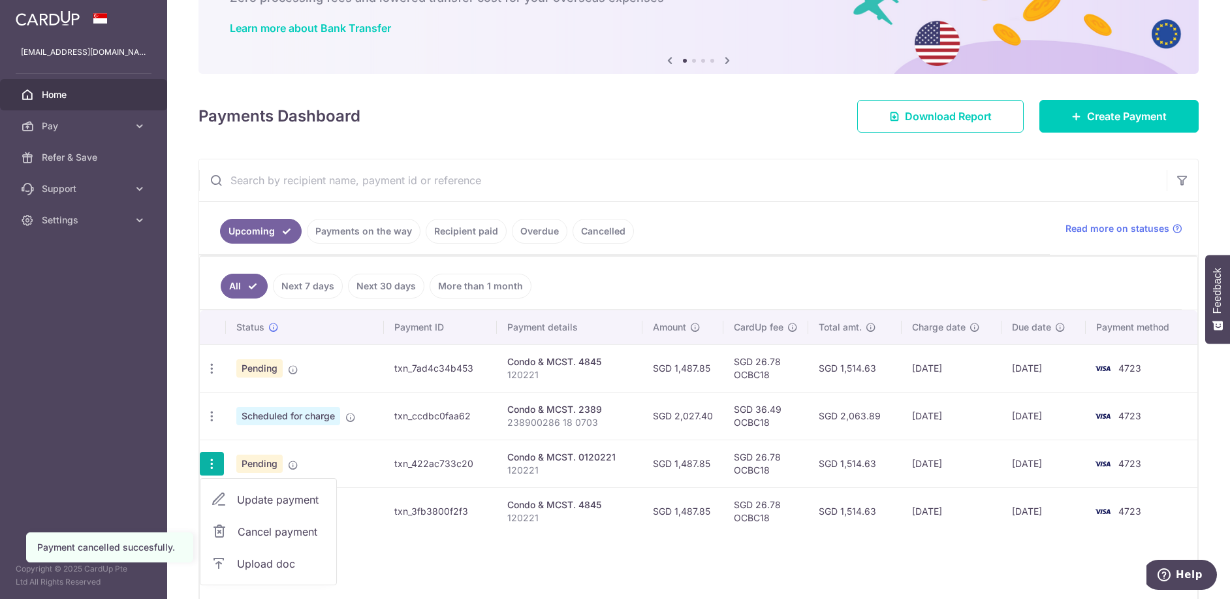
type input "120221"
type input "OCBC18"
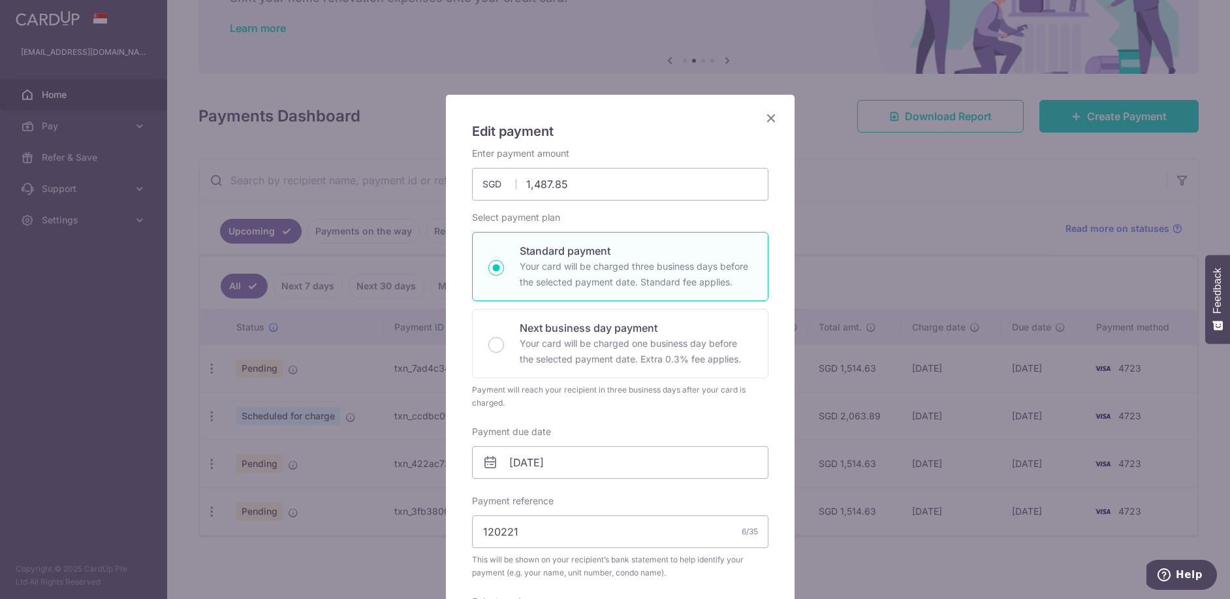
click at [766, 118] on icon "Close" at bounding box center [771, 118] width 16 height 16
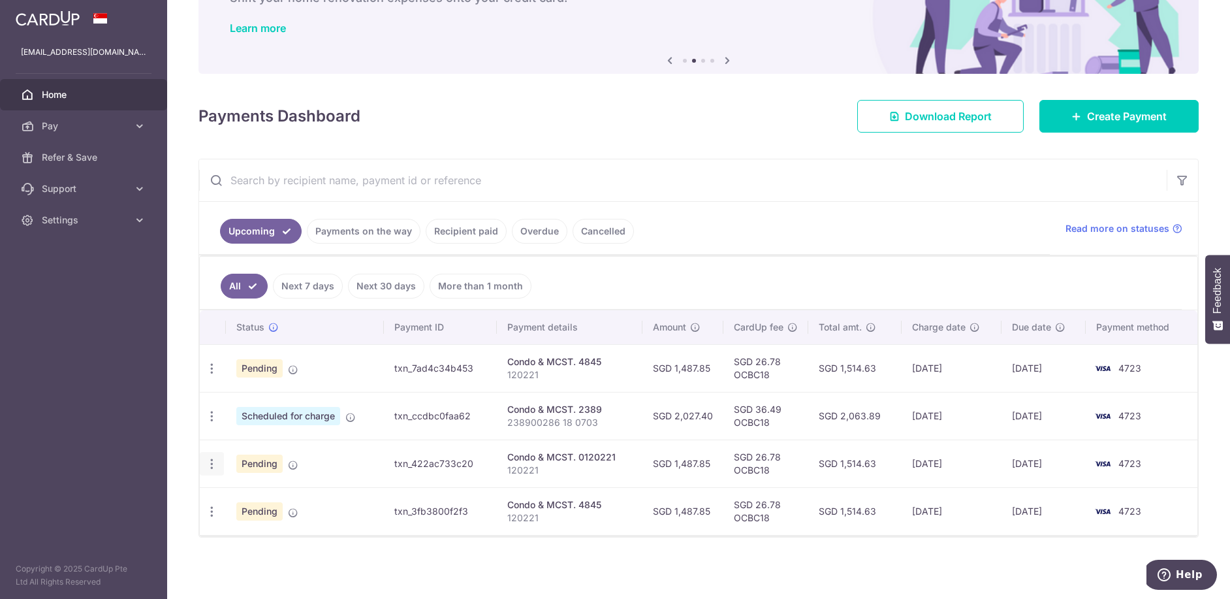
click at [212, 466] on icon "button" at bounding box center [212, 464] width 14 height 14
click at [240, 532] on span "Cancel payment" at bounding box center [282, 532] width 88 height 16
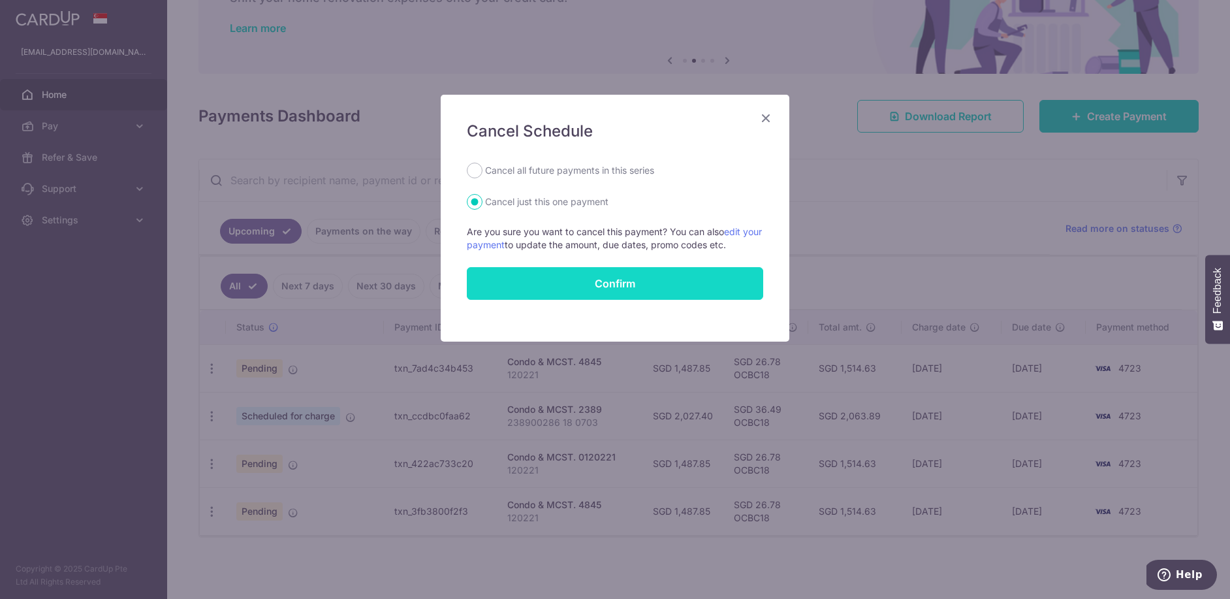
click at [620, 281] on button "Confirm" at bounding box center [615, 283] width 296 height 33
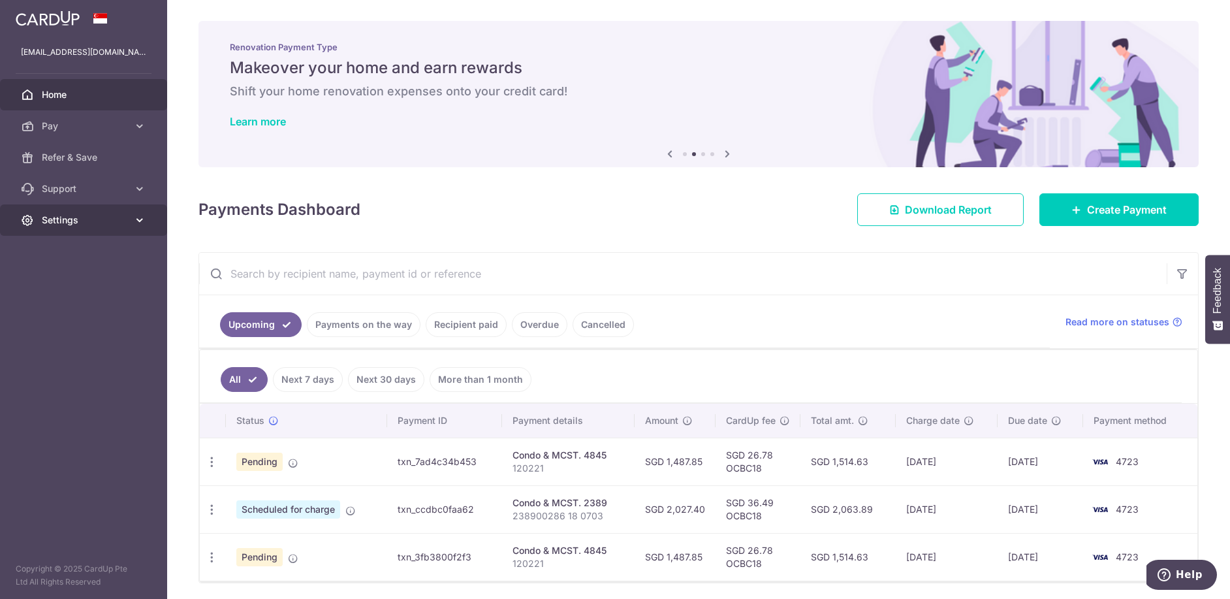
click at [130, 218] on link "Settings" at bounding box center [83, 219] width 167 height 31
click at [59, 283] on span "Logout" at bounding box center [85, 282] width 86 height 13
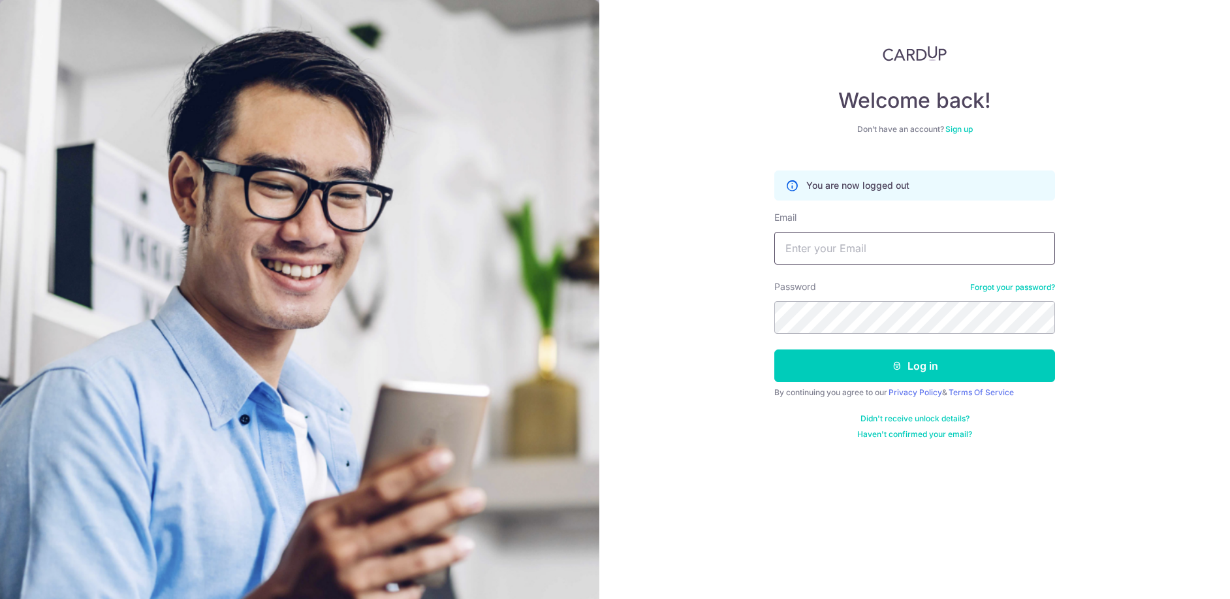
click at [823, 259] on input "Email" at bounding box center [915, 248] width 281 height 33
type input "[EMAIL_ADDRESS][DOMAIN_NAME]"
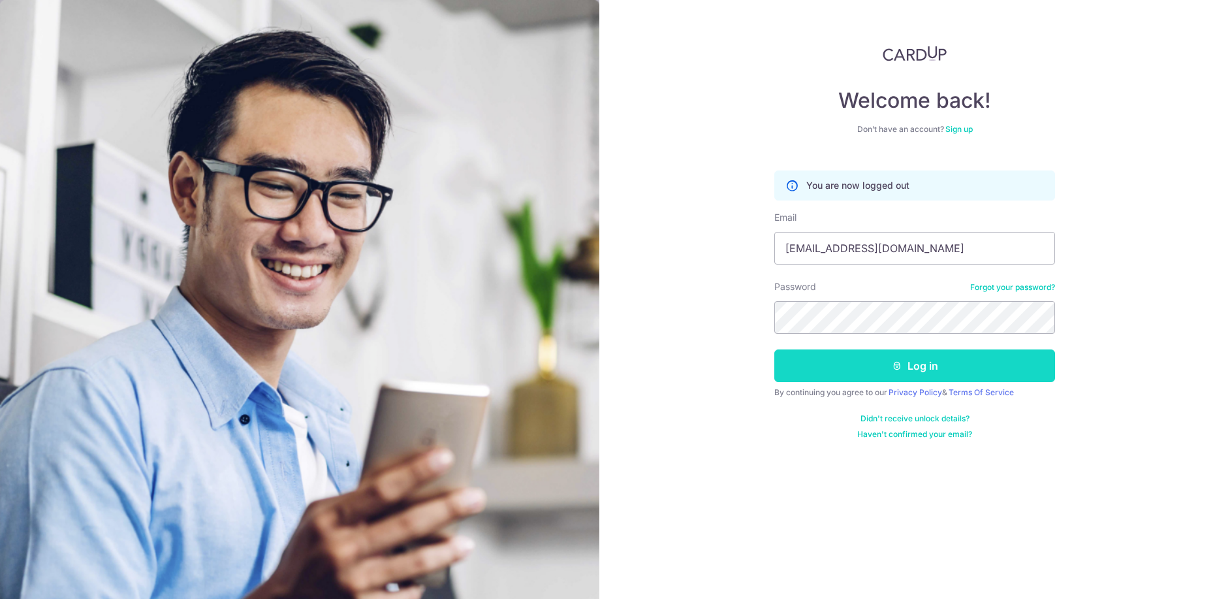
click at [911, 378] on button "Log in" at bounding box center [915, 365] width 281 height 33
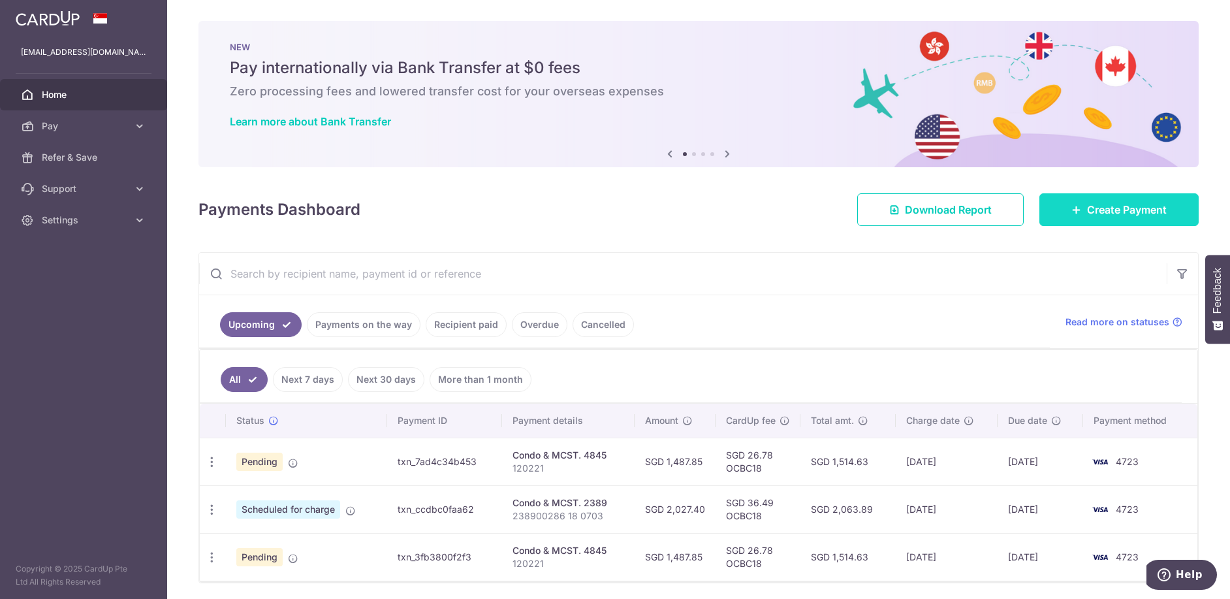
click at [1091, 207] on span "Create Payment" at bounding box center [1127, 210] width 80 height 16
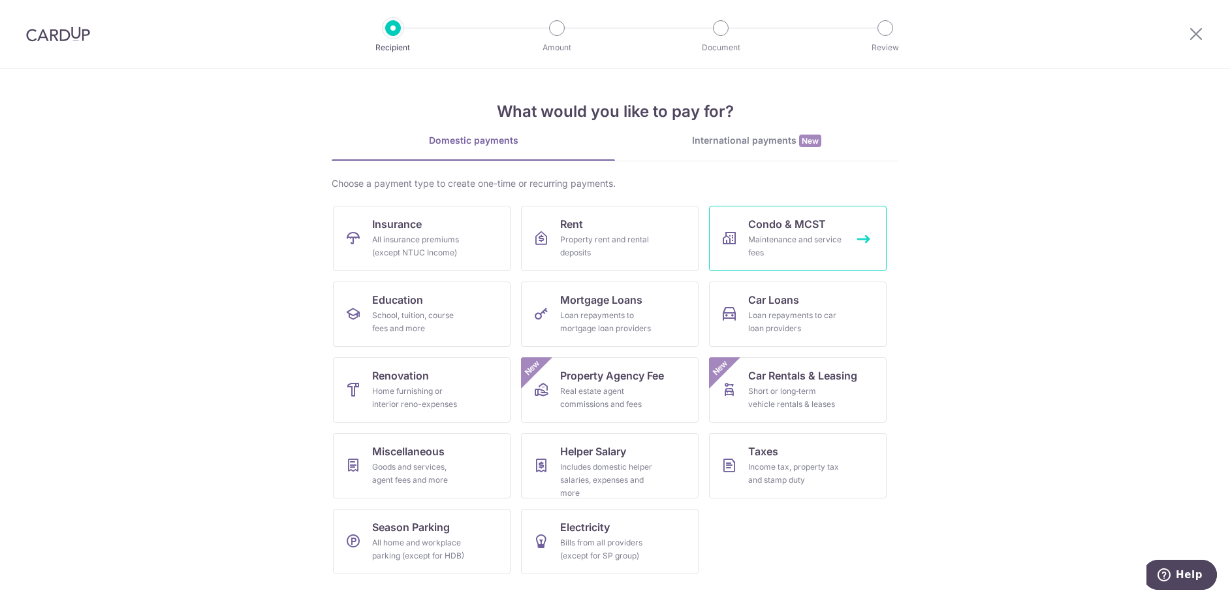
click at [780, 235] on div "Maintenance and service fees" at bounding box center [795, 246] width 94 height 26
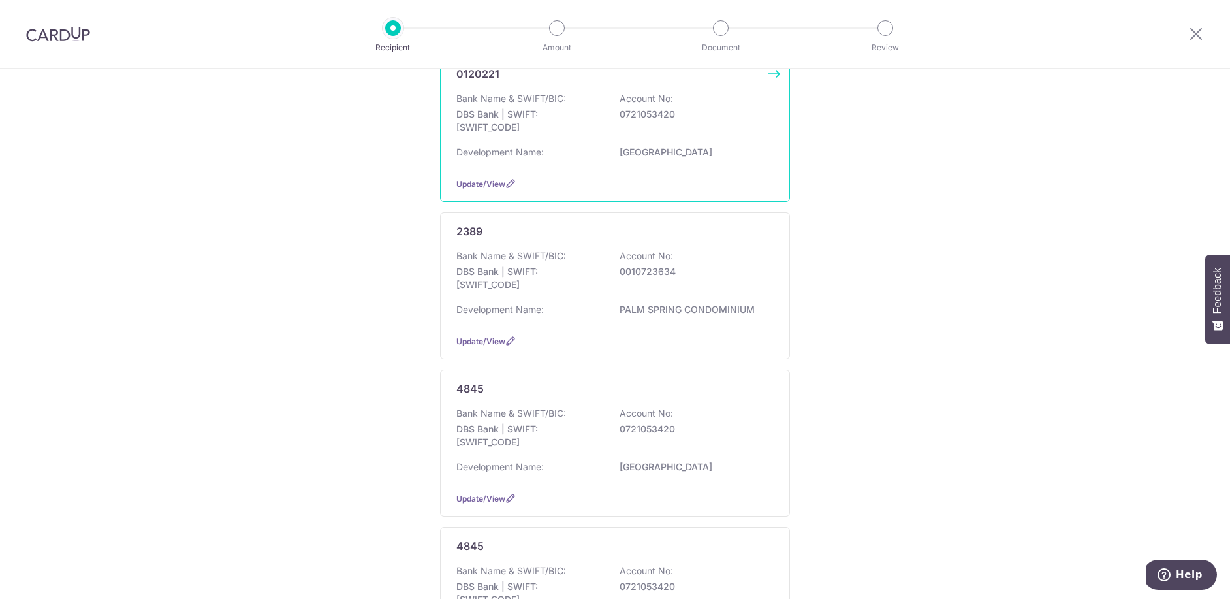
scroll to position [131, 0]
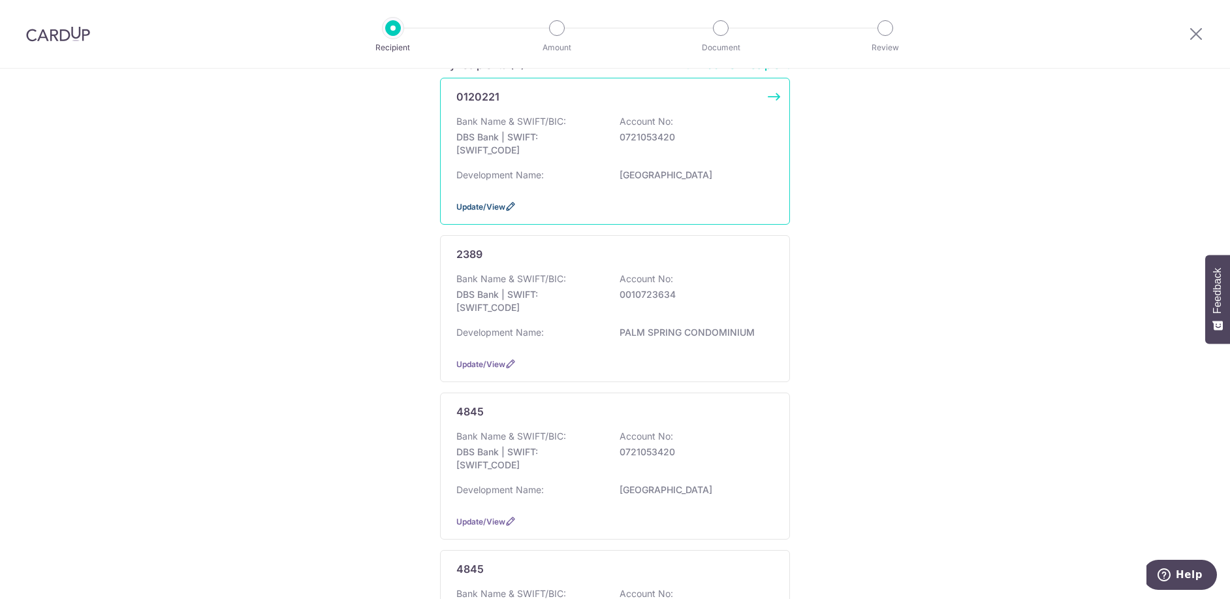
click at [478, 204] on span "Update/View" at bounding box center [480, 207] width 49 height 10
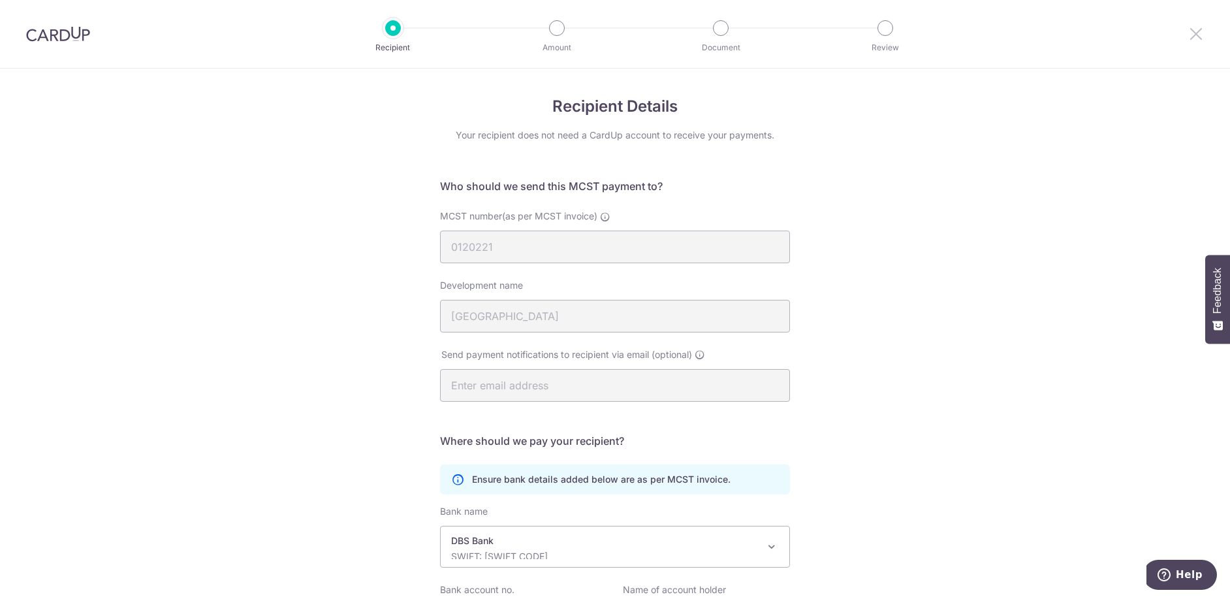
drag, startPoint x: 1202, startPoint y: 32, endPoint x: 681, endPoint y: 83, distance: 523.0
click at [1202, 32] on icon at bounding box center [1197, 33] width 16 height 16
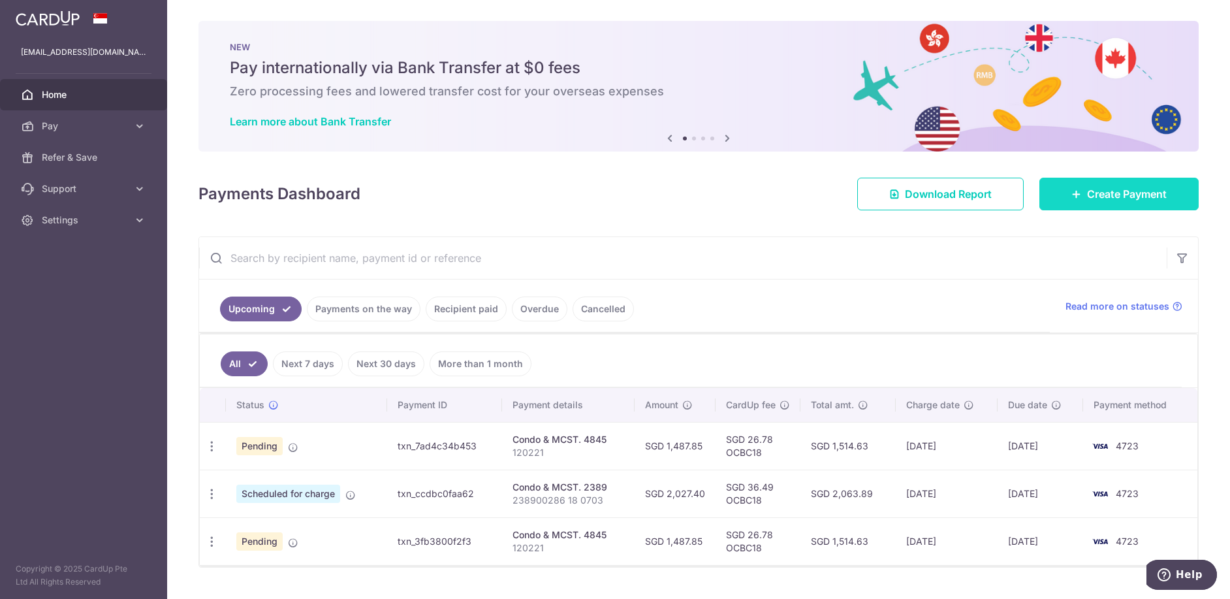
click at [1100, 196] on span "Create Payment" at bounding box center [1127, 194] width 80 height 16
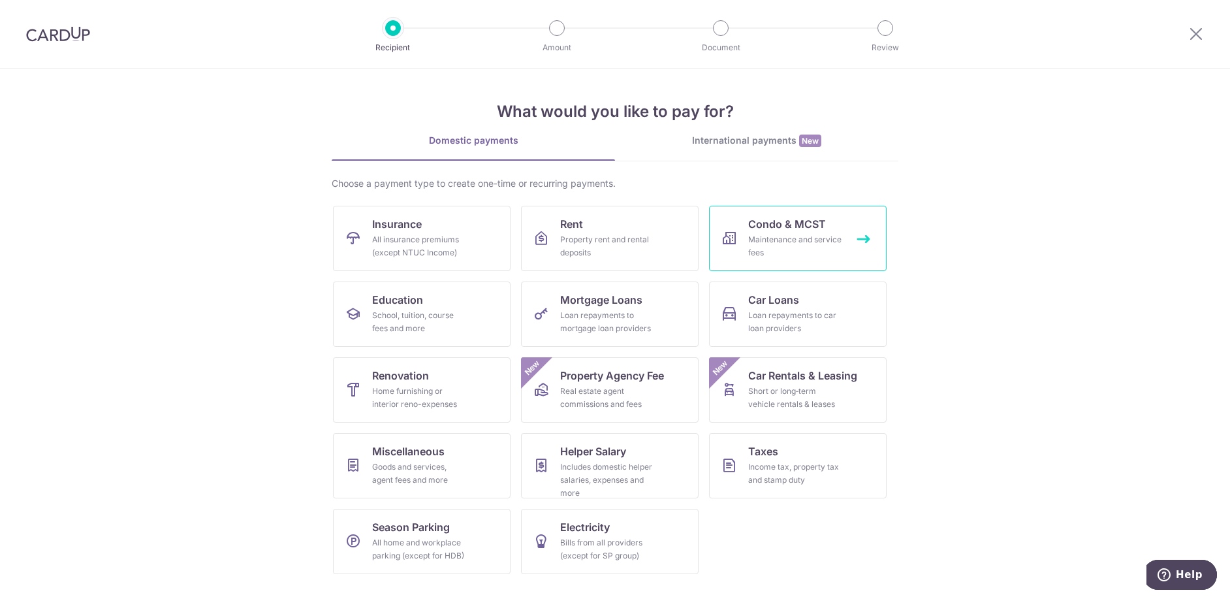
click at [803, 221] on span "Condo & MCST" at bounding box center [787, 224] width 78 height 16
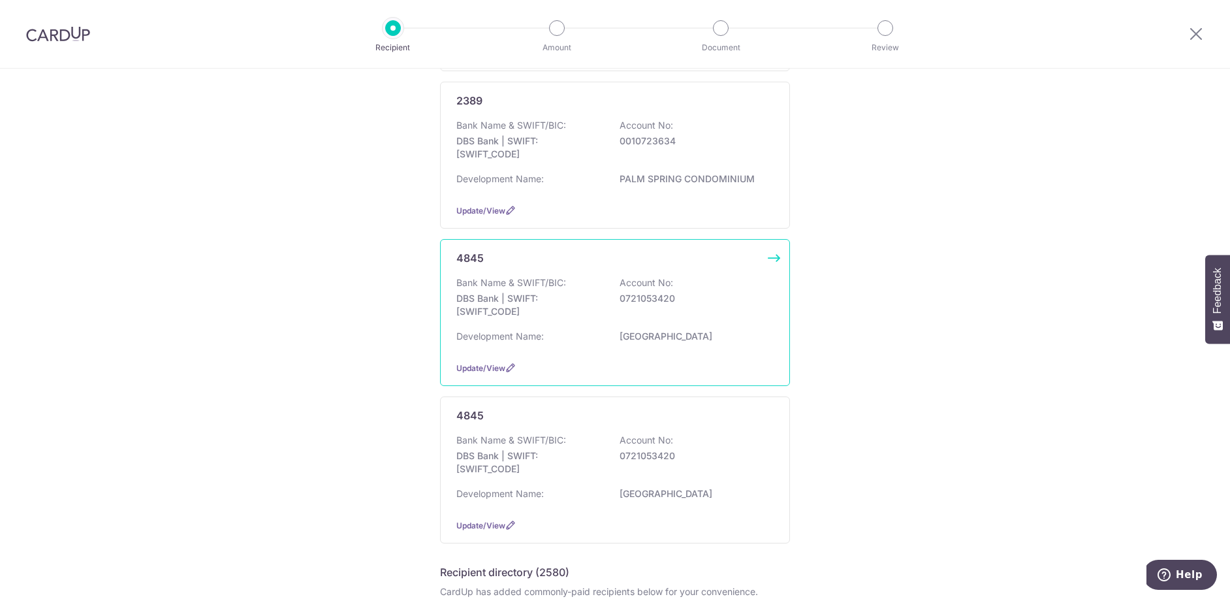
scroll to position [261, 0]
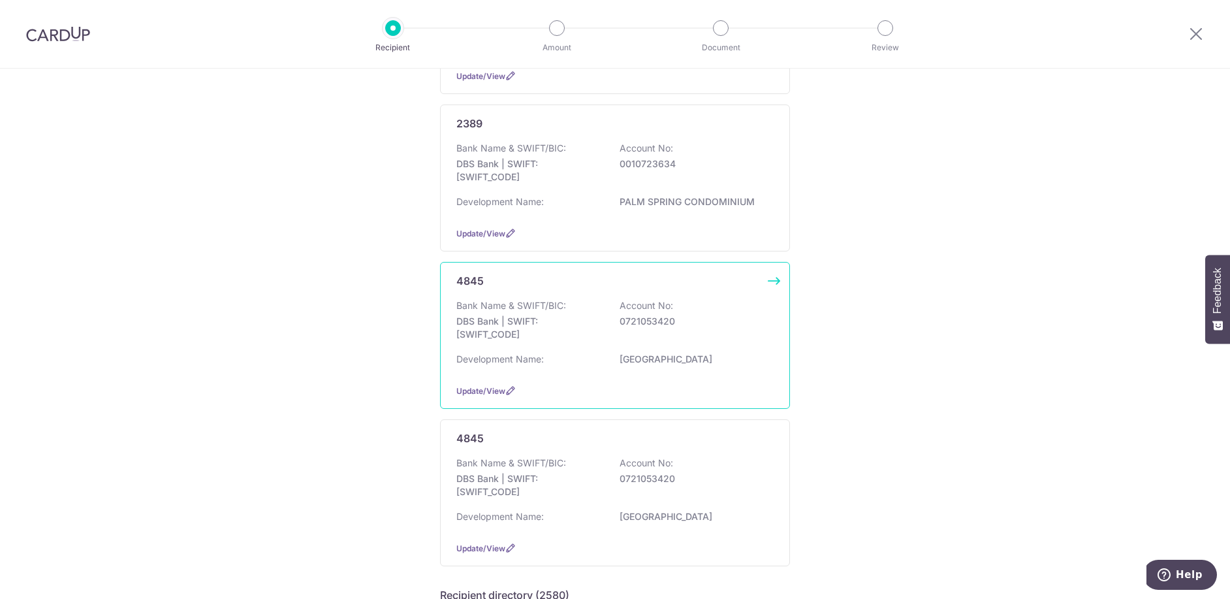
click at [699, 322] on p "0721053420" at bounding box center [693, 321] width 146 height 13
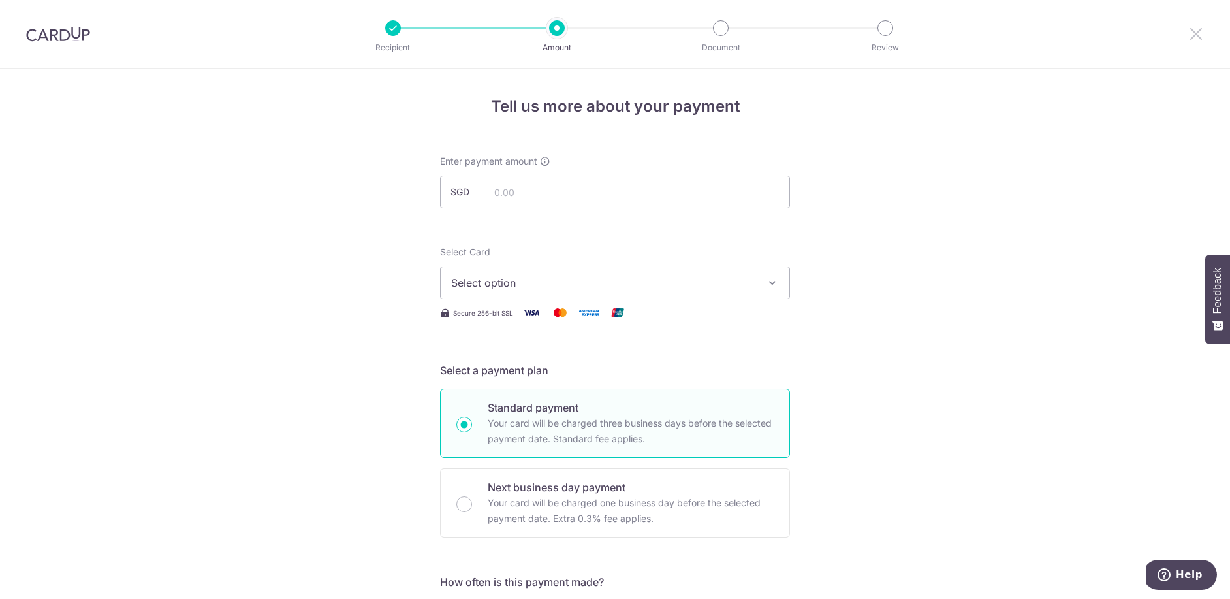
click at [1198, 37] on icon at bounding box center [1197, 33] width 16 height 16
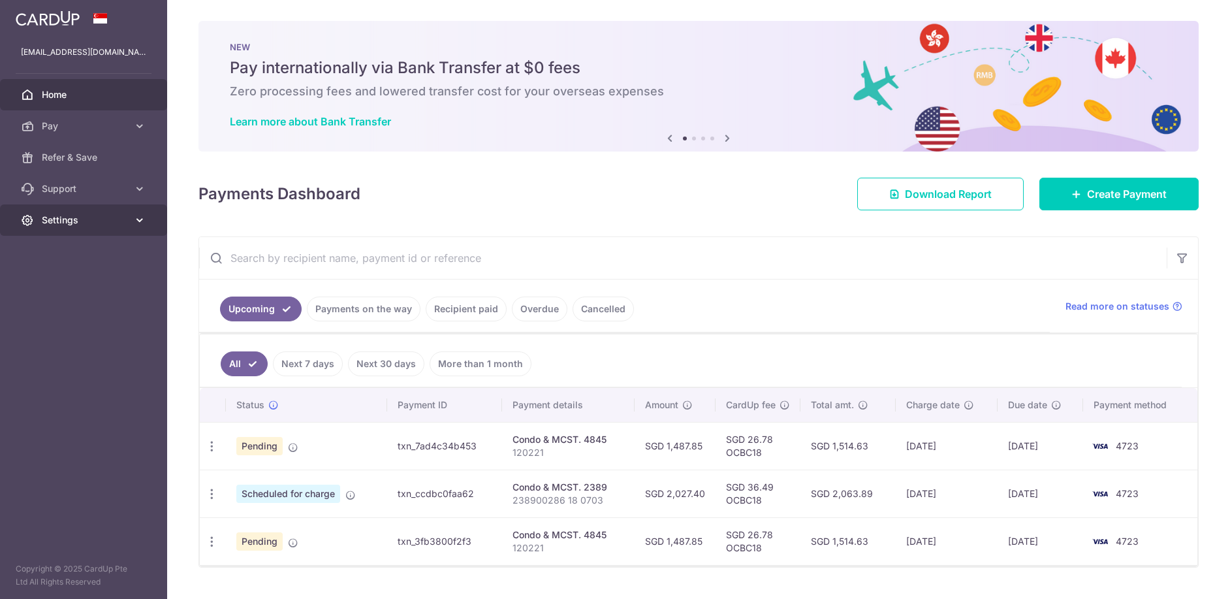
drag, startPoint x: 142, startPoint y: 219, endPoint x: 118, endPoint y: 237, distance: 30.4
click at [143, 219] on icon at bounding box center [139, 220] width 13 height 13
click at [54, 283] on span "Logout" at bounding box center [85, 282] width 86 height 13
